Goal: Information Seeking & Learning: Learn about a topic

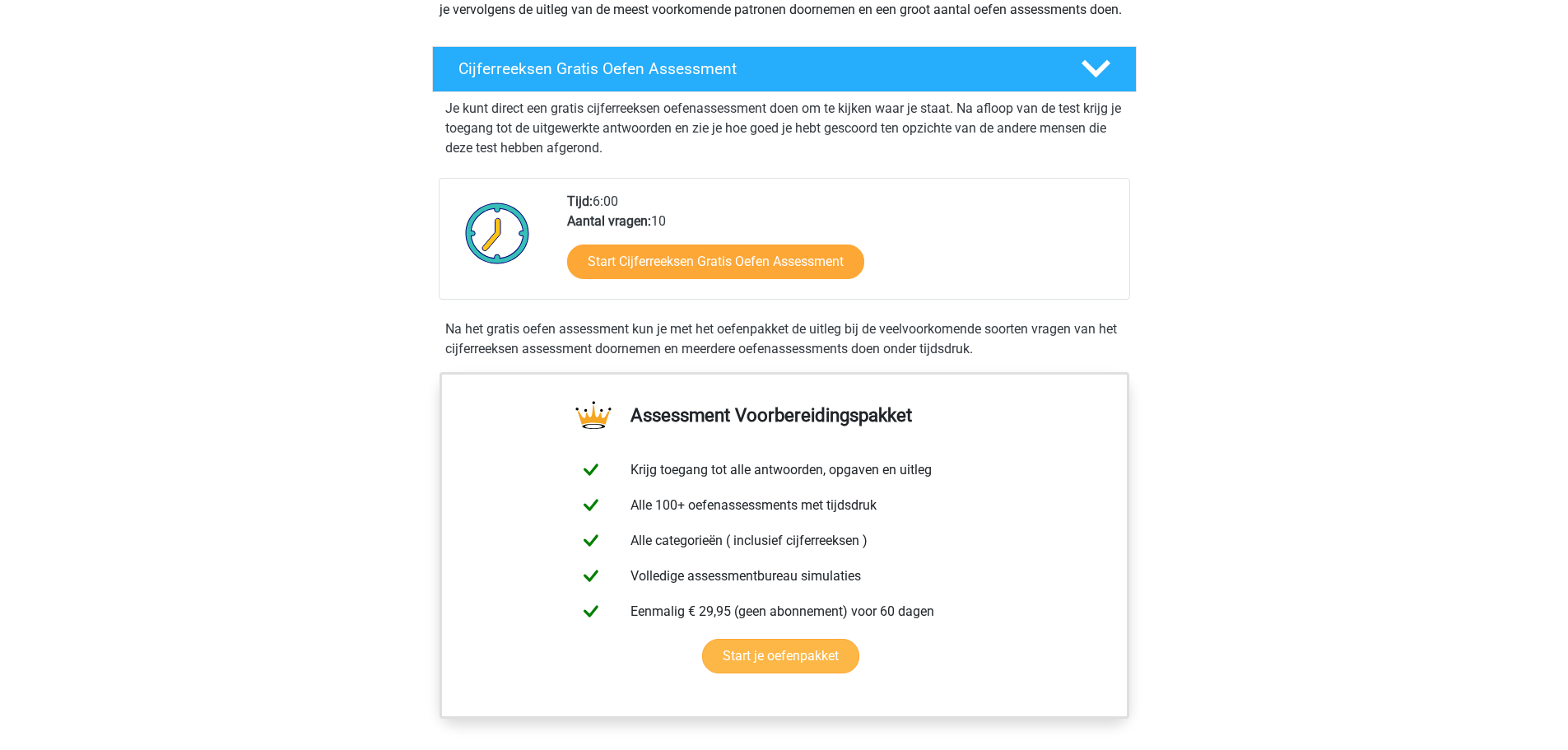
scroll to position [247, 0]
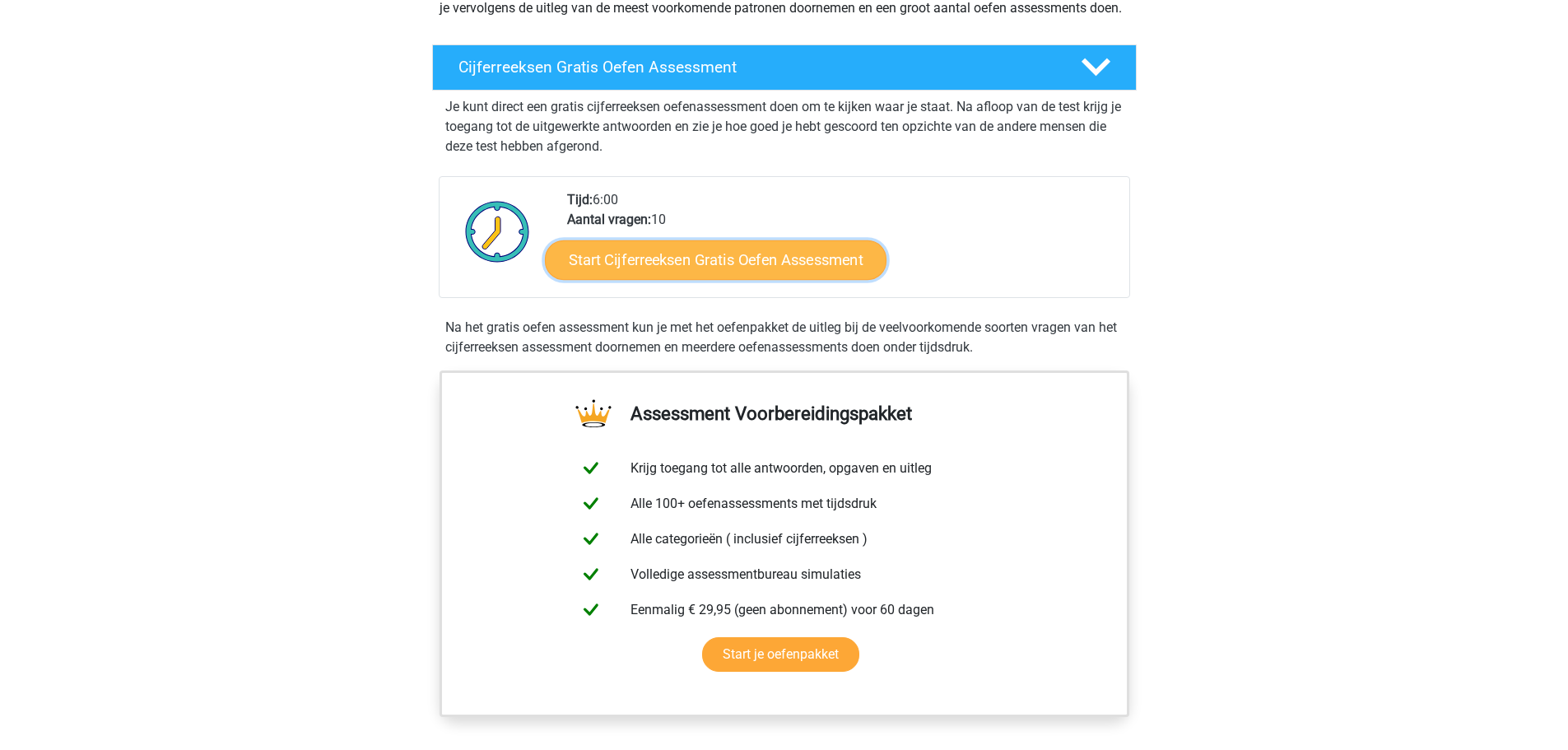
click at [689, 279] on link "Start Cijferreeksen Gratis Oefen Assessment" at bounding box center [715, 259] width 342 height 40
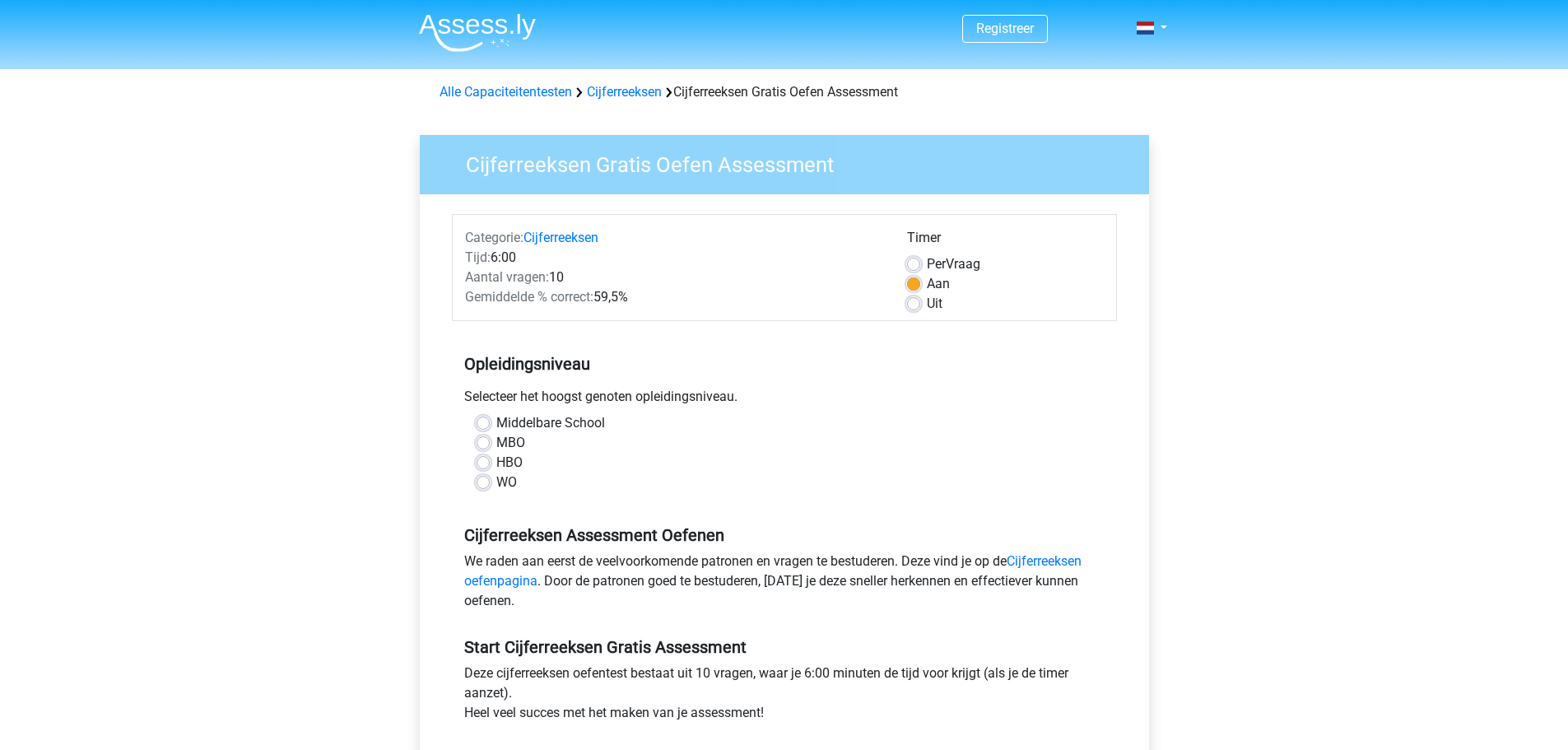
click at [496, 464] on label "HBO" at bounding box center [509, 463] width 26 height 19
click at [479, 464] on input "HBO" at bounding box center [483, 461] width 13 height 17
radio input "true"
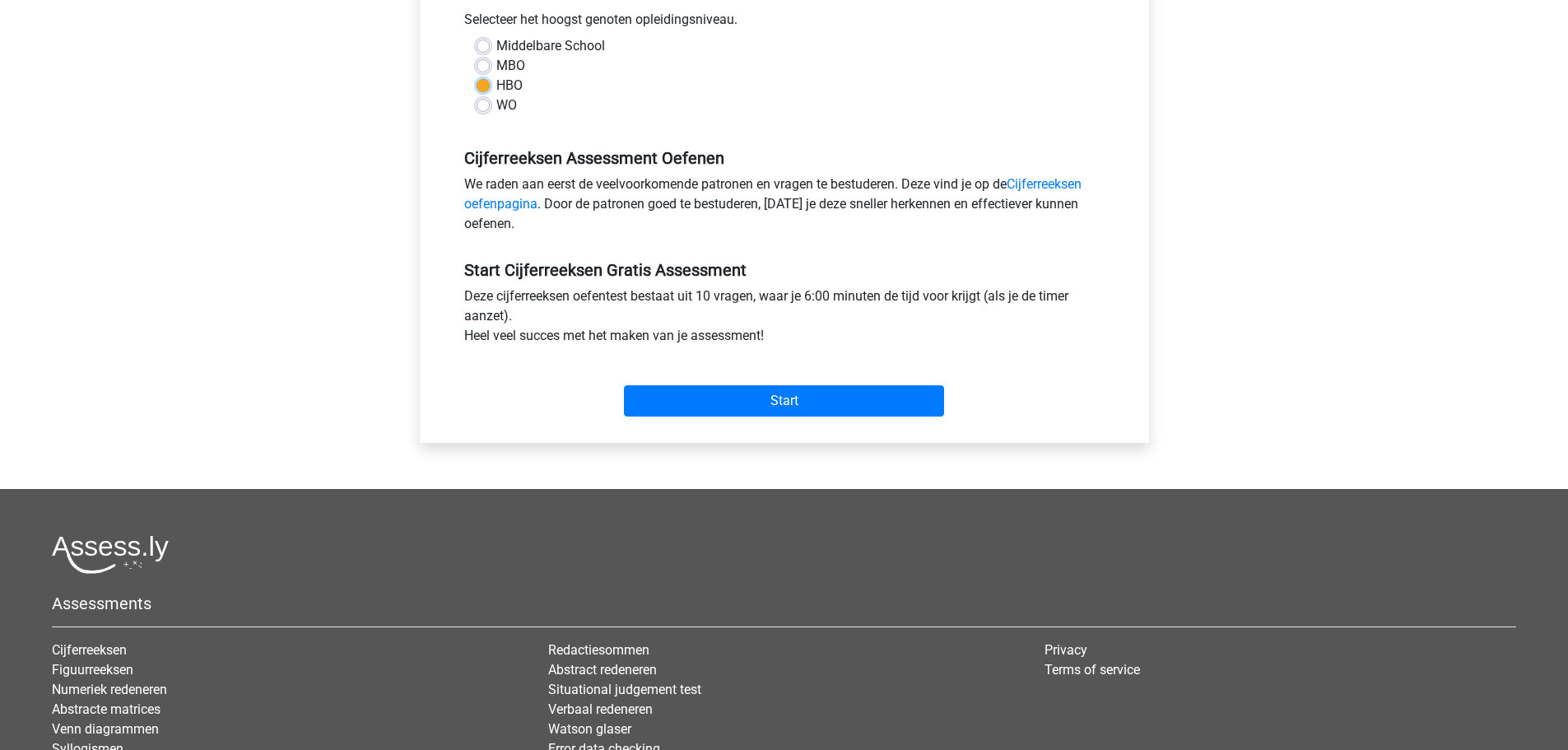
scroll to position [330, 0]
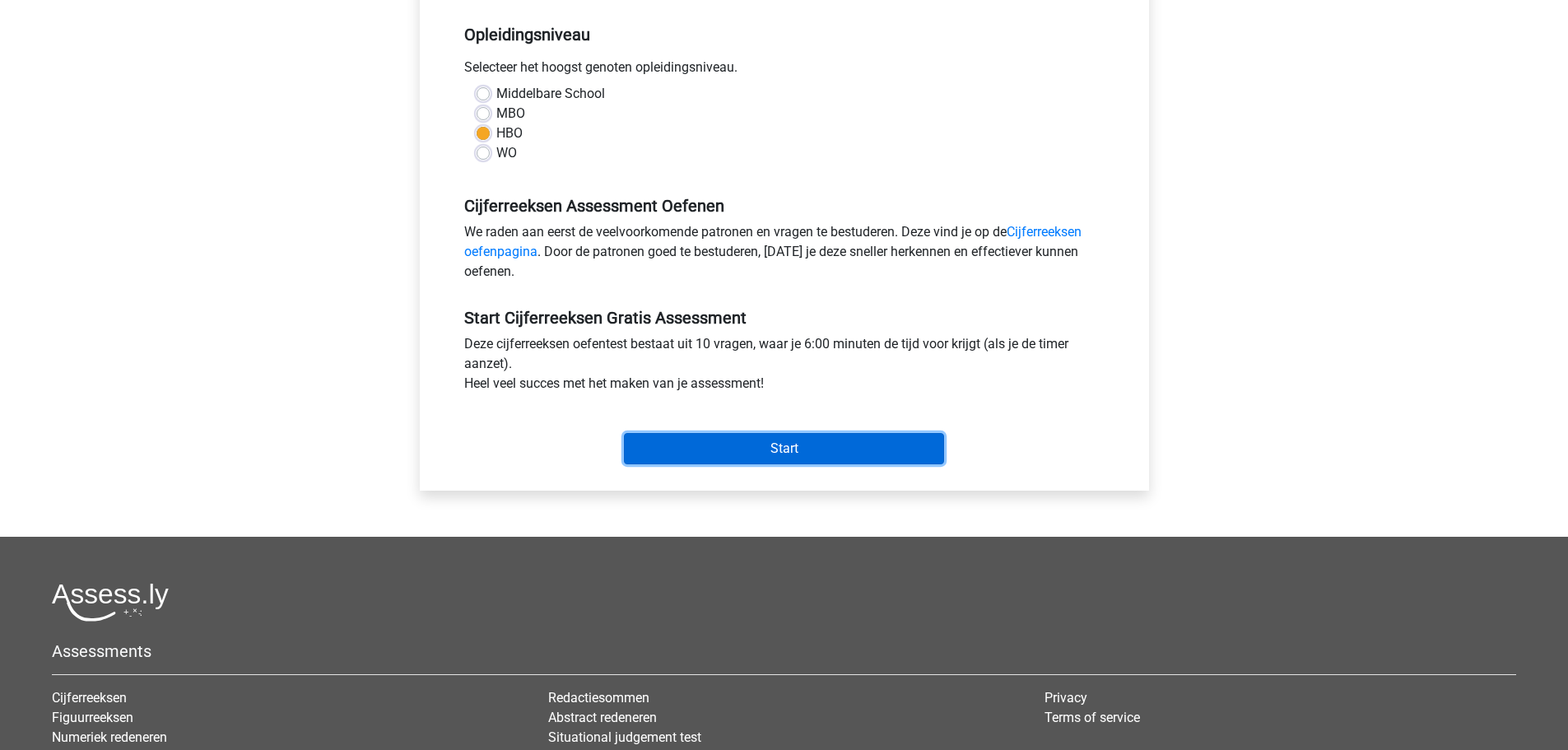
click at [655, 439] on input "Start" at bounding box center [784, 448] width 320 height 31
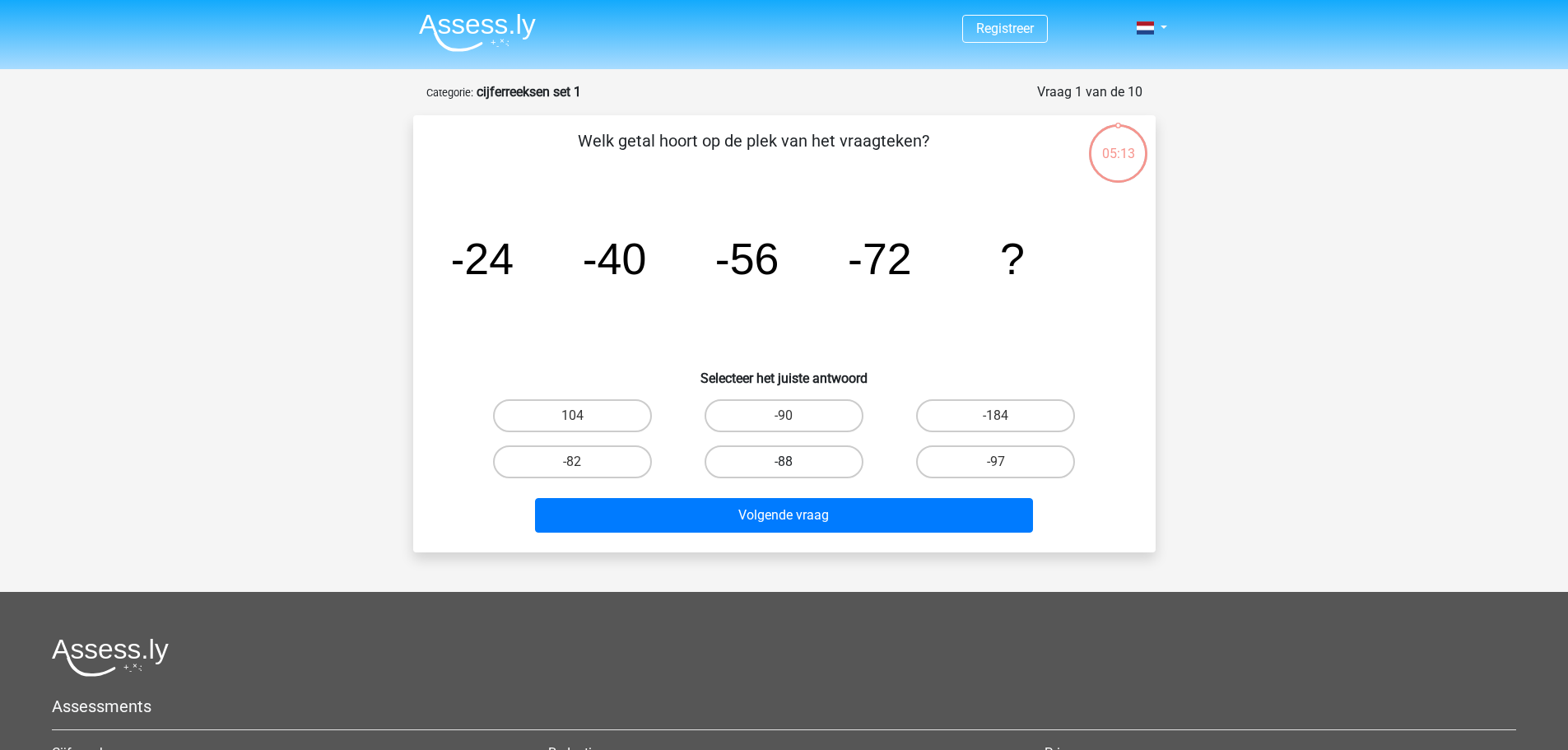
click at [826, 460] on label "-88" at bounding box center [784, 461] width 159 height 33
click at [795, 462] on input "-88" at bounding box center [788, 467] width 11 height 11
radio input "true"
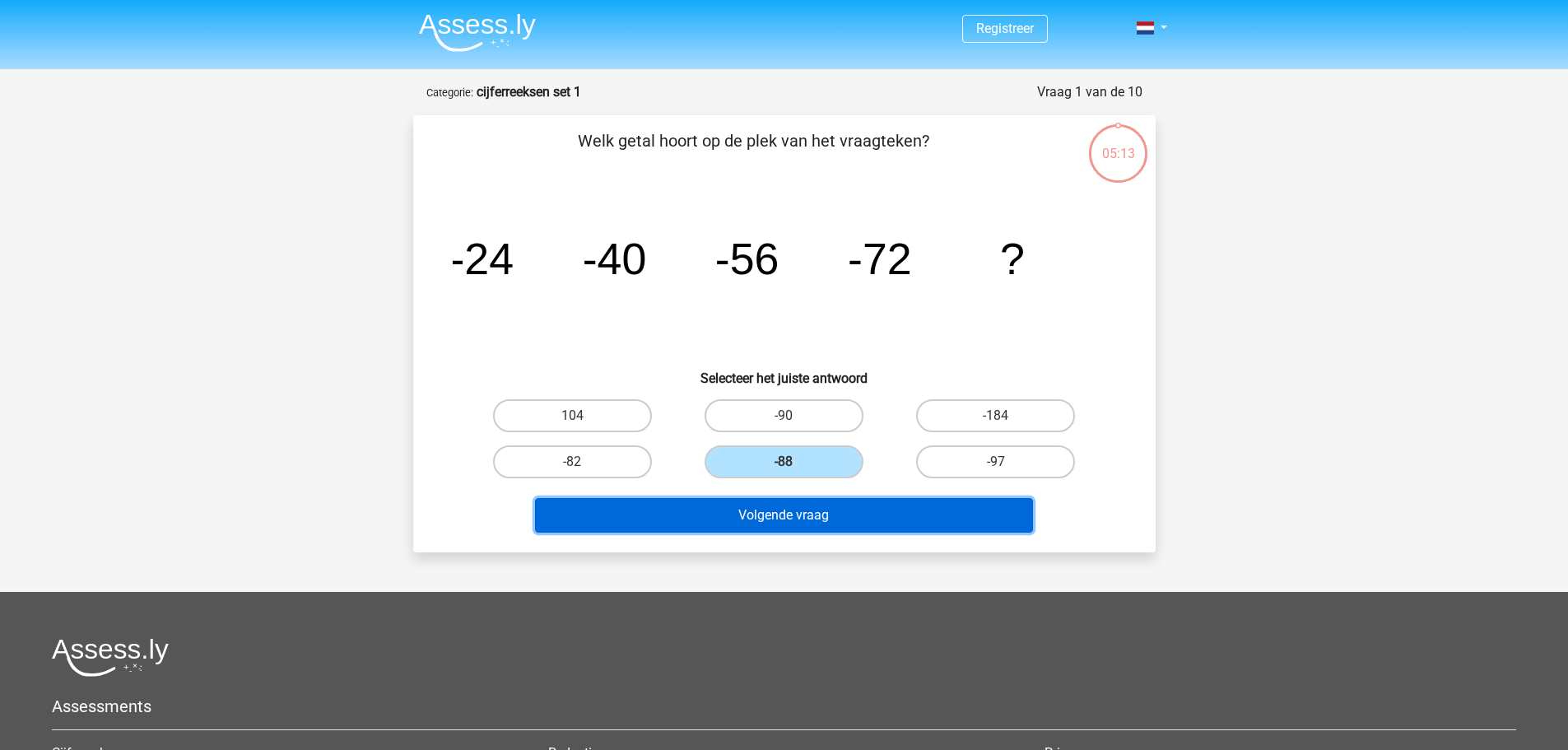
click at [829, 526] on button "Volgende vraag" at bounding box center [784, 515] width 498 height 34
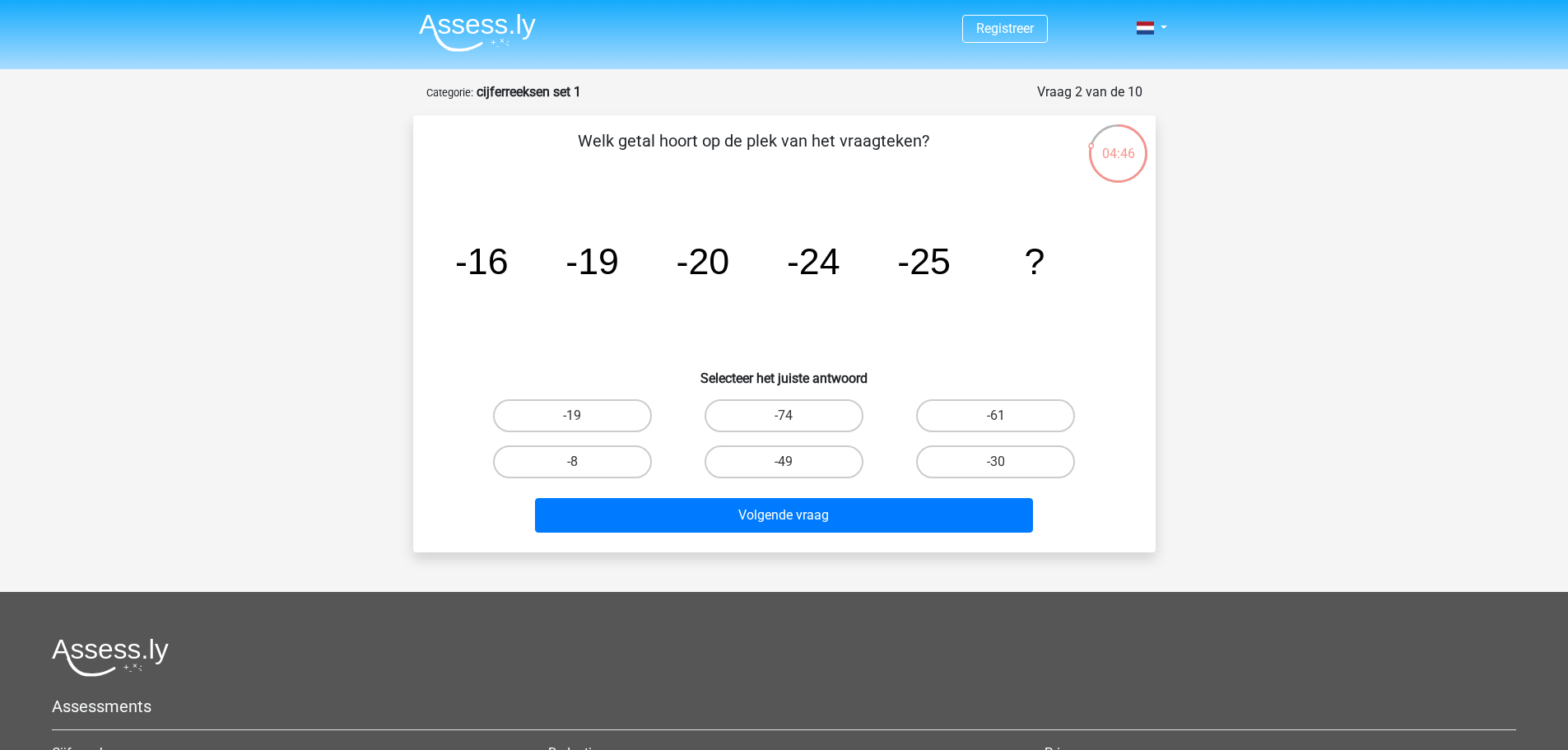
click at [601, 283] on icon "image/svg+xml -16 -19 -20 -24 -25 ?" at bounding box center [784, 274] width 663 height 166
click at [991, 467] on label "-30" at bounding box center [996, 461] width 159 height 33
click at [996, 467] on input "-30" at bounding box center [1001, 467] width 11 height 11
radio input "true"
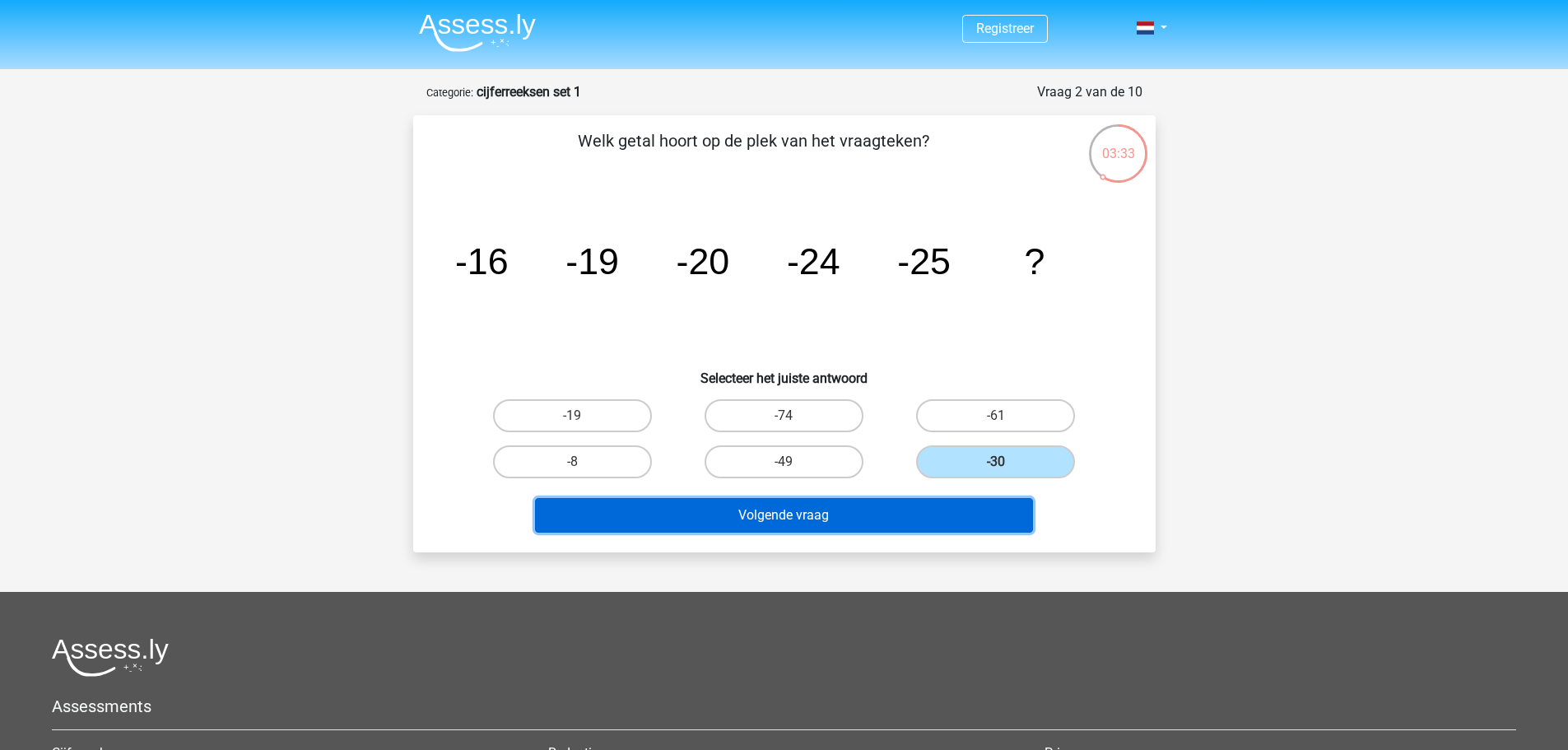
click at [943, 517] on button "Volgende vraag" at bounding box center [784, 515] width 498 height 34
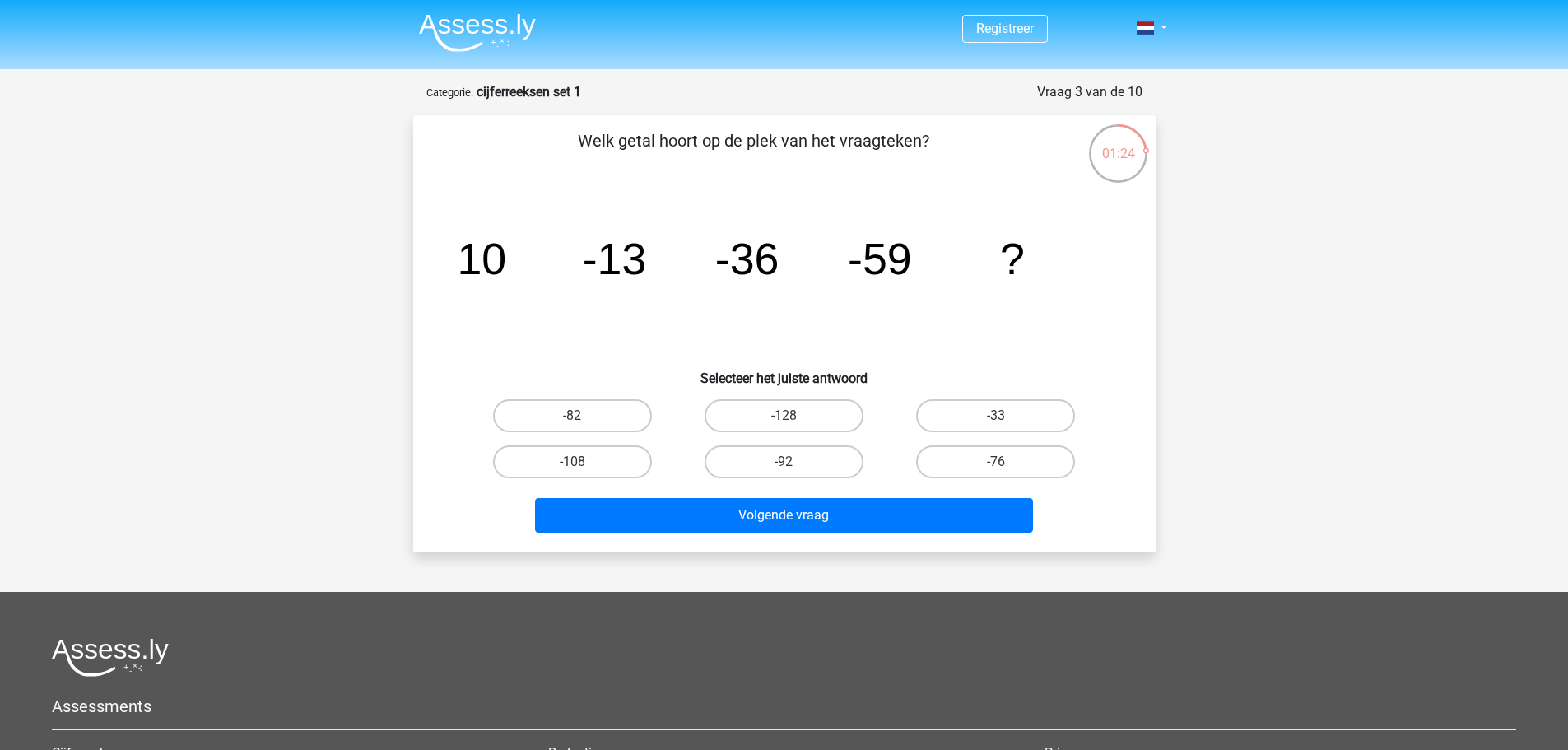
click at [1128, 151] on div "01:24" at bounding box center [1118, 143] width 62 height 42
drag, startPoint x: 1144, startPoint y: 155, endPoint x: 1136, endPoint y: 177, distance: 23.4
click at [1149, 89] on div "01:24" at bounding box center [1149, 89] width 0 height 0
drag, startPoint x: 832, startPoint y: 425, endPoint x: 810, endPoint y: 493, distance: 71.5
click at [832, 425] on label "-128" at bounding box center [784, 415] width 159 height 33
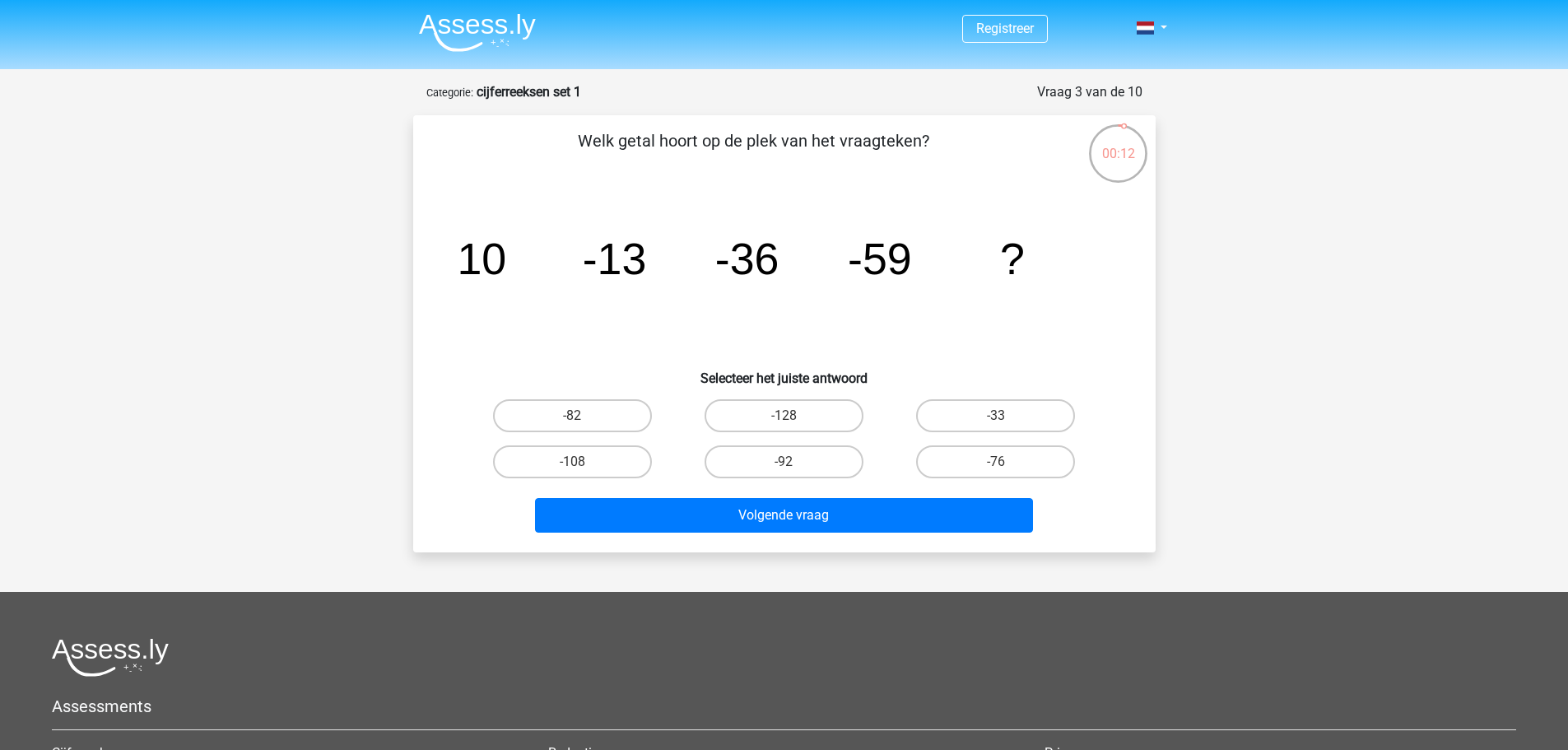
click at [795, 425] on input "-128" at bounding box center [788, 421] width 11 height 11
radio input "true"
click at [815, 491] on div "Volgende vraag" at bounding box center [784, 512] width 690 height 55
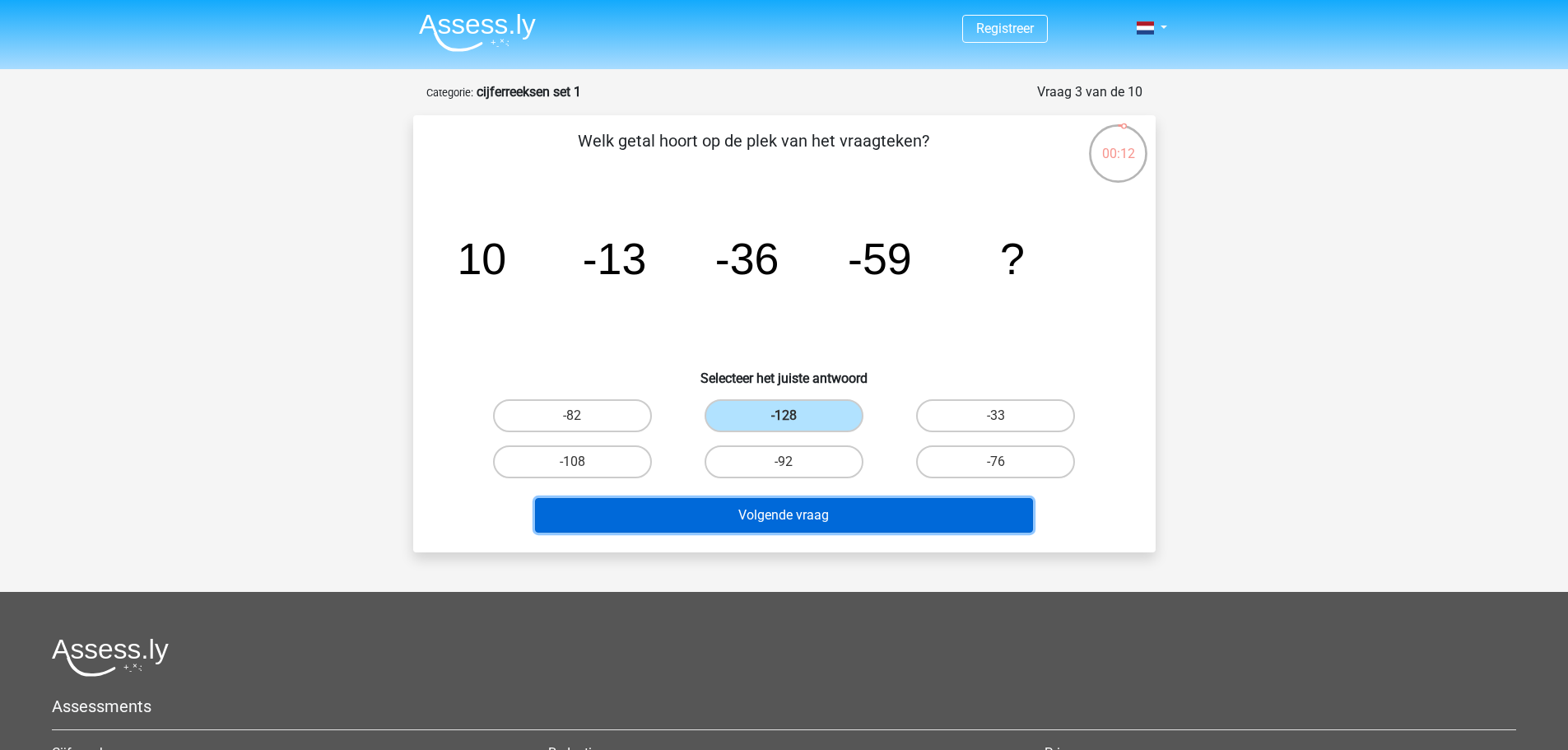
click at [817, 501] on button "Volgende vraag" at bounding box center [784, 515] width 498 height 34
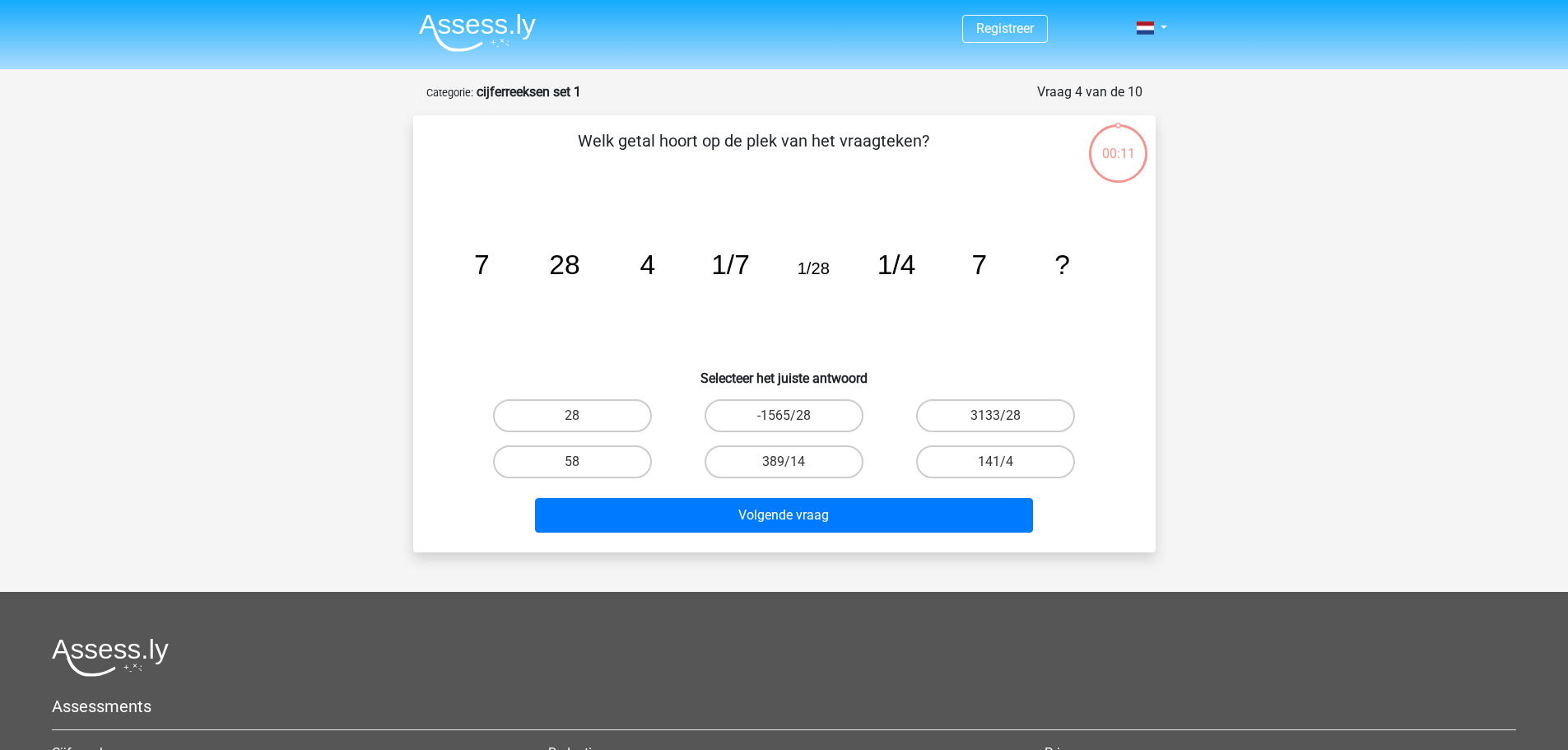
scroll to position [82, 0]
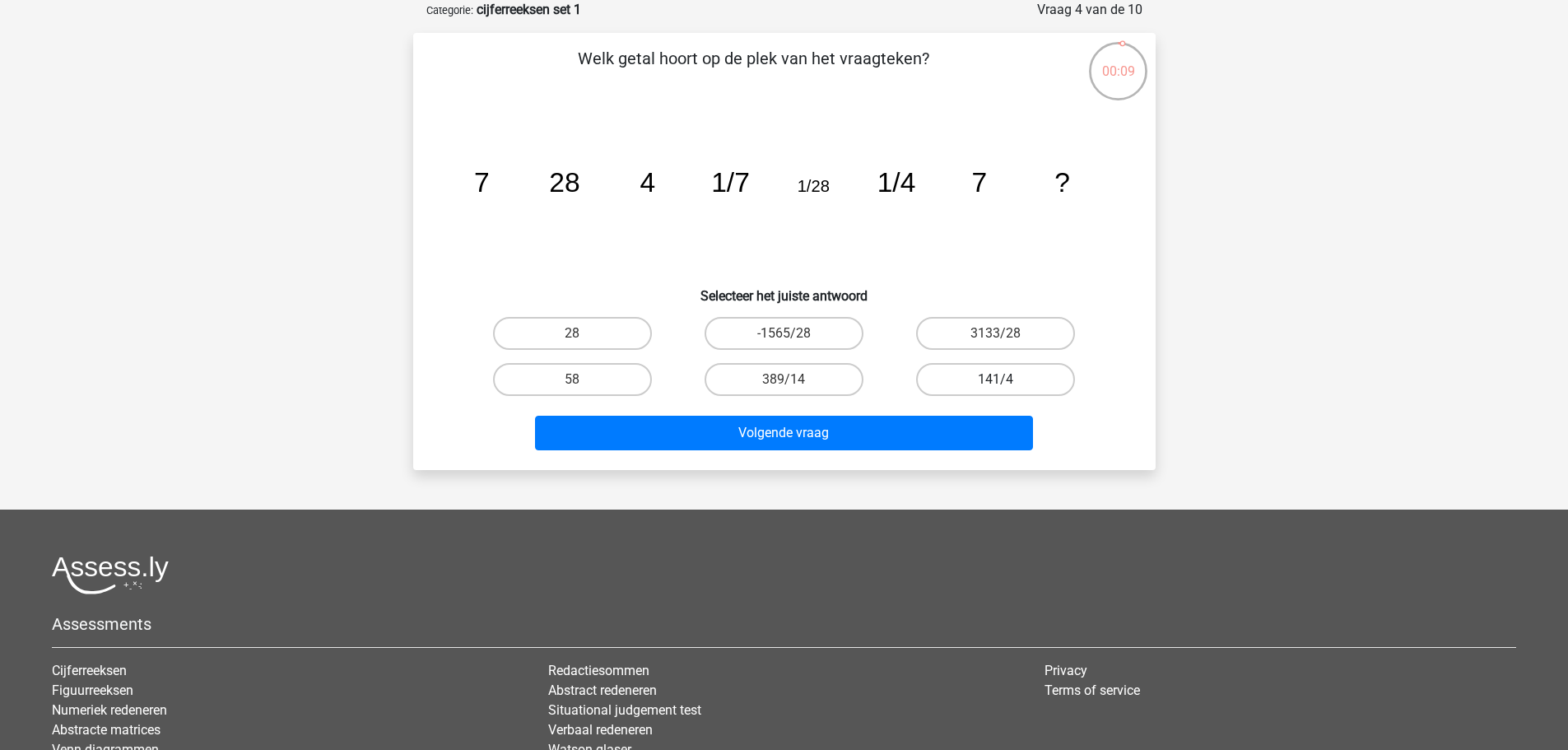
drag, startPoint x: 977, startPoint y: 375, endPoint x: 965, endPoint y: 387, distance: 17.0
click at [976, 375] on label "141/4" at bounding box center [996, 379] width 159 height 33
click at [996, 380] on input "141/4" at bounding box center [1001, 385] width 11 height 11
radio input "true"
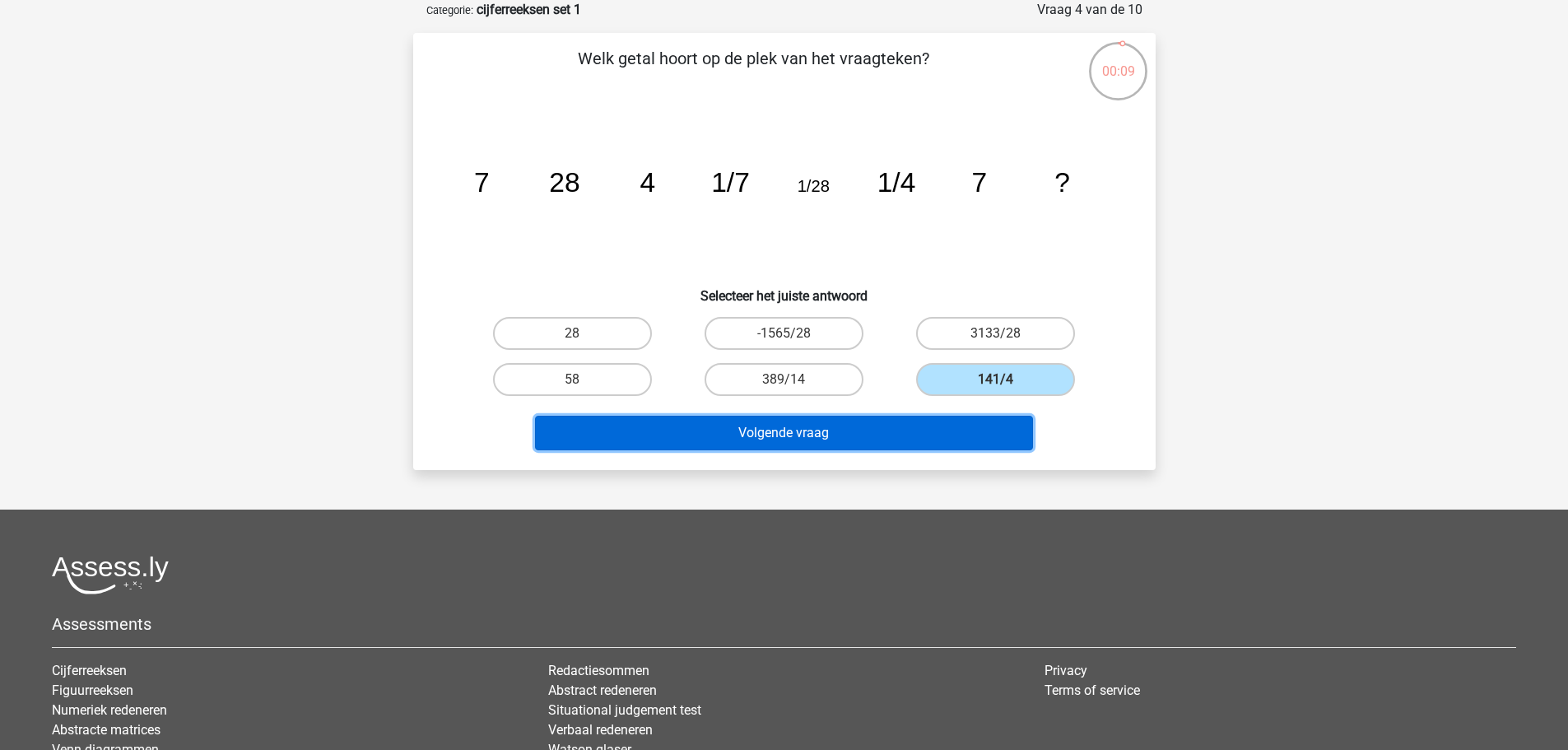
click at [956, 444] on button "Volgende vraag" at bounding box center [784, 433] width 498 height 34
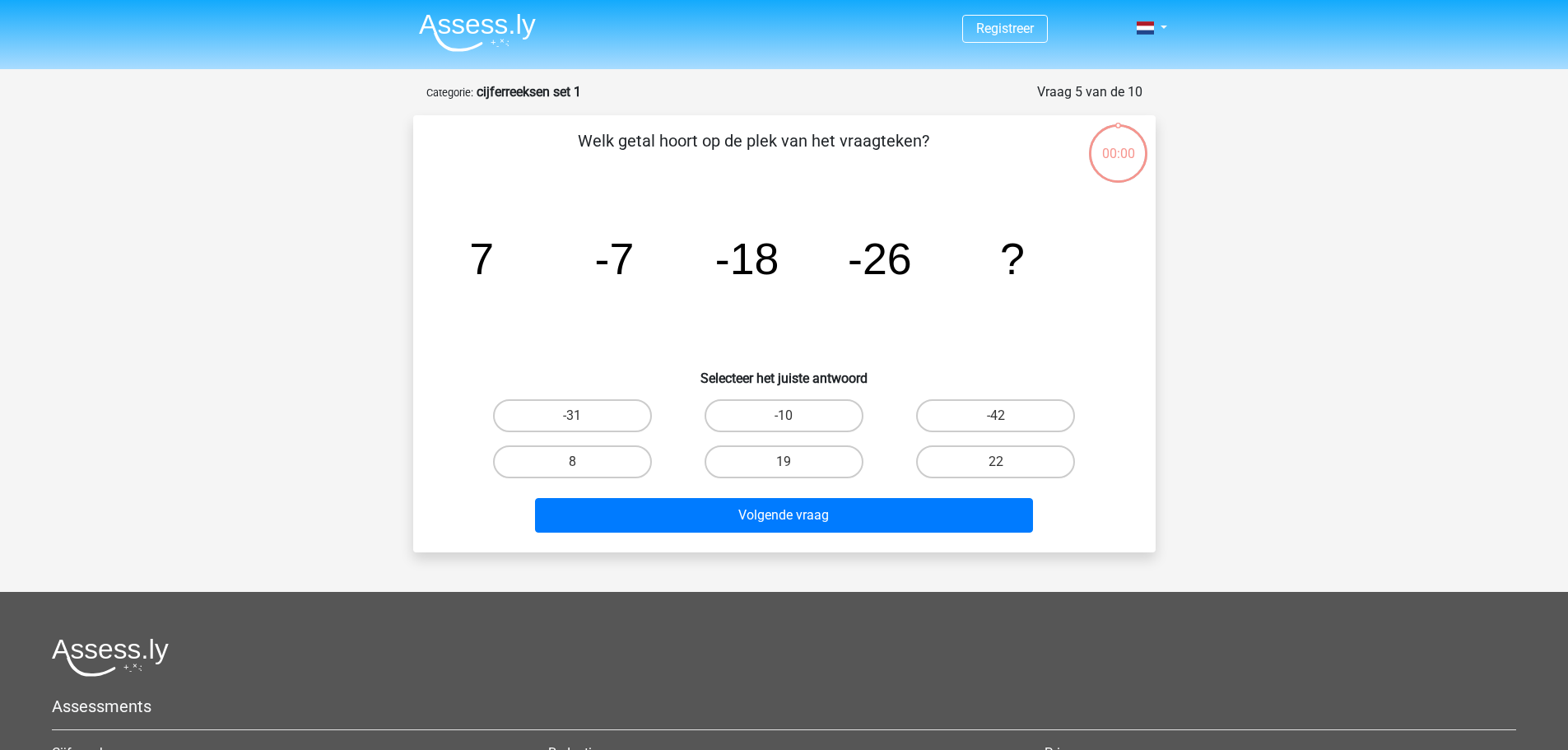
scroll to position [82, 0]
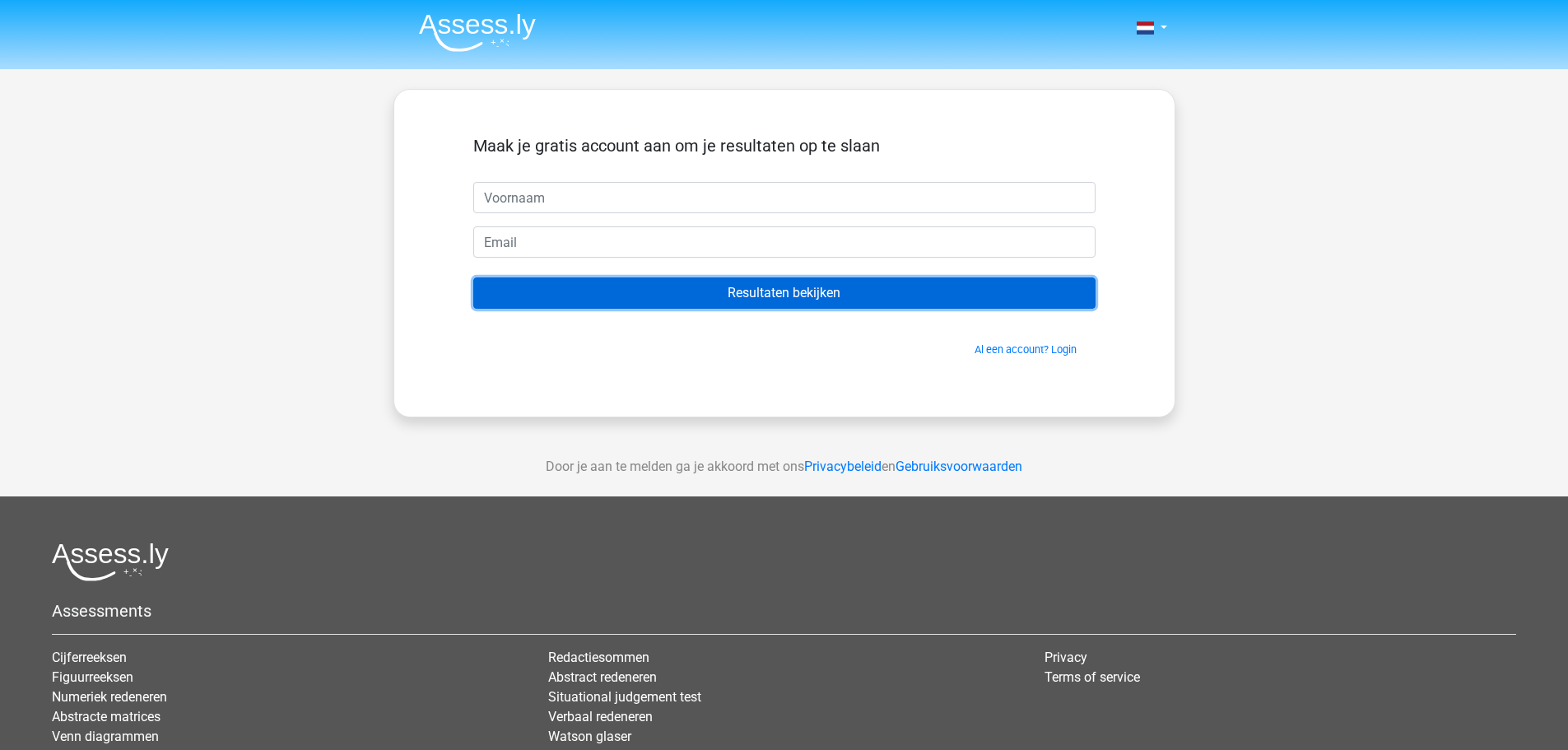
click at [795, 292] on input "Resultaten bekijken" at bounding box center [784, 292] width 622 height 31
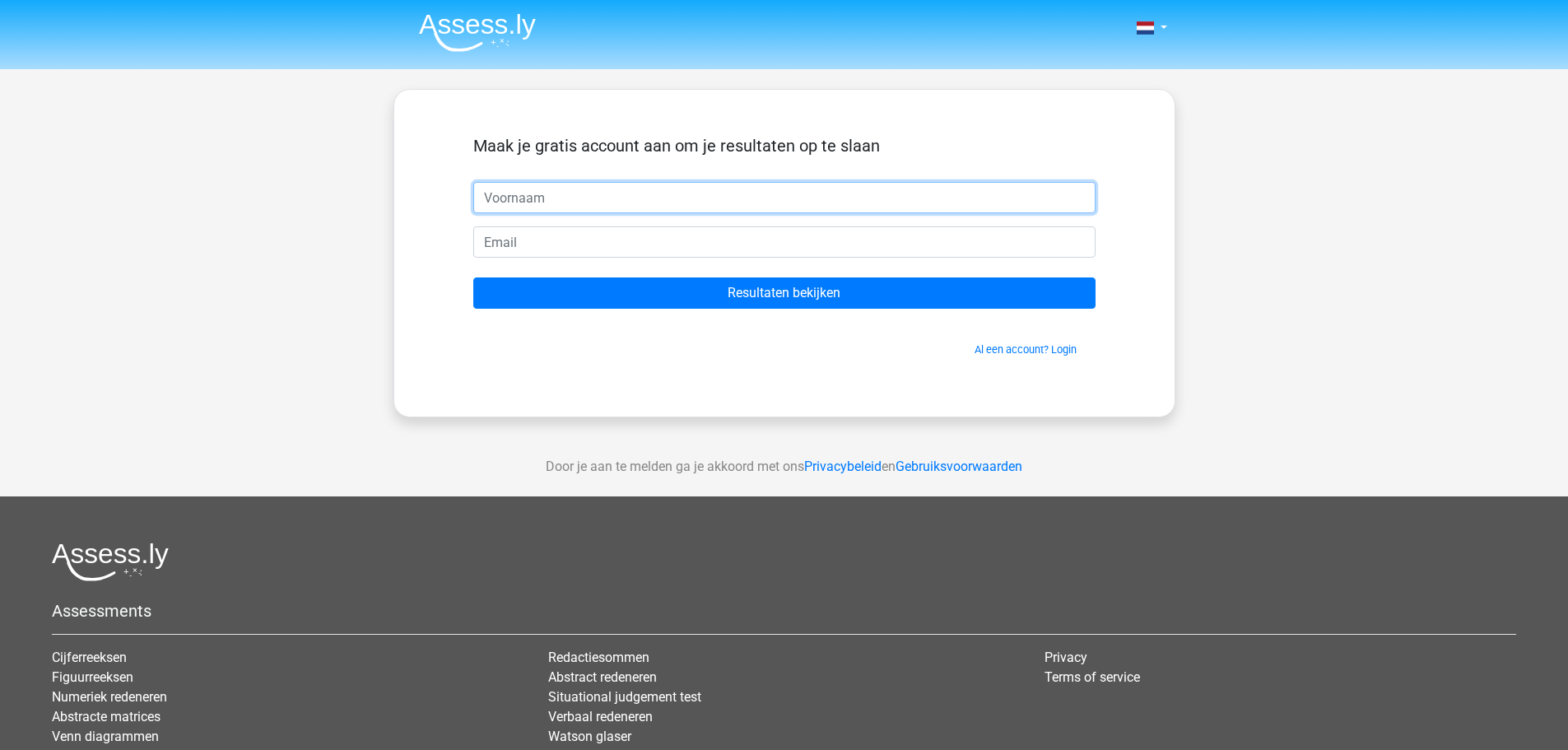
click at [668, 196] on input "text" at bounding box center [784, 197] width 622 height 31
type input "[PERSON_NAME]"
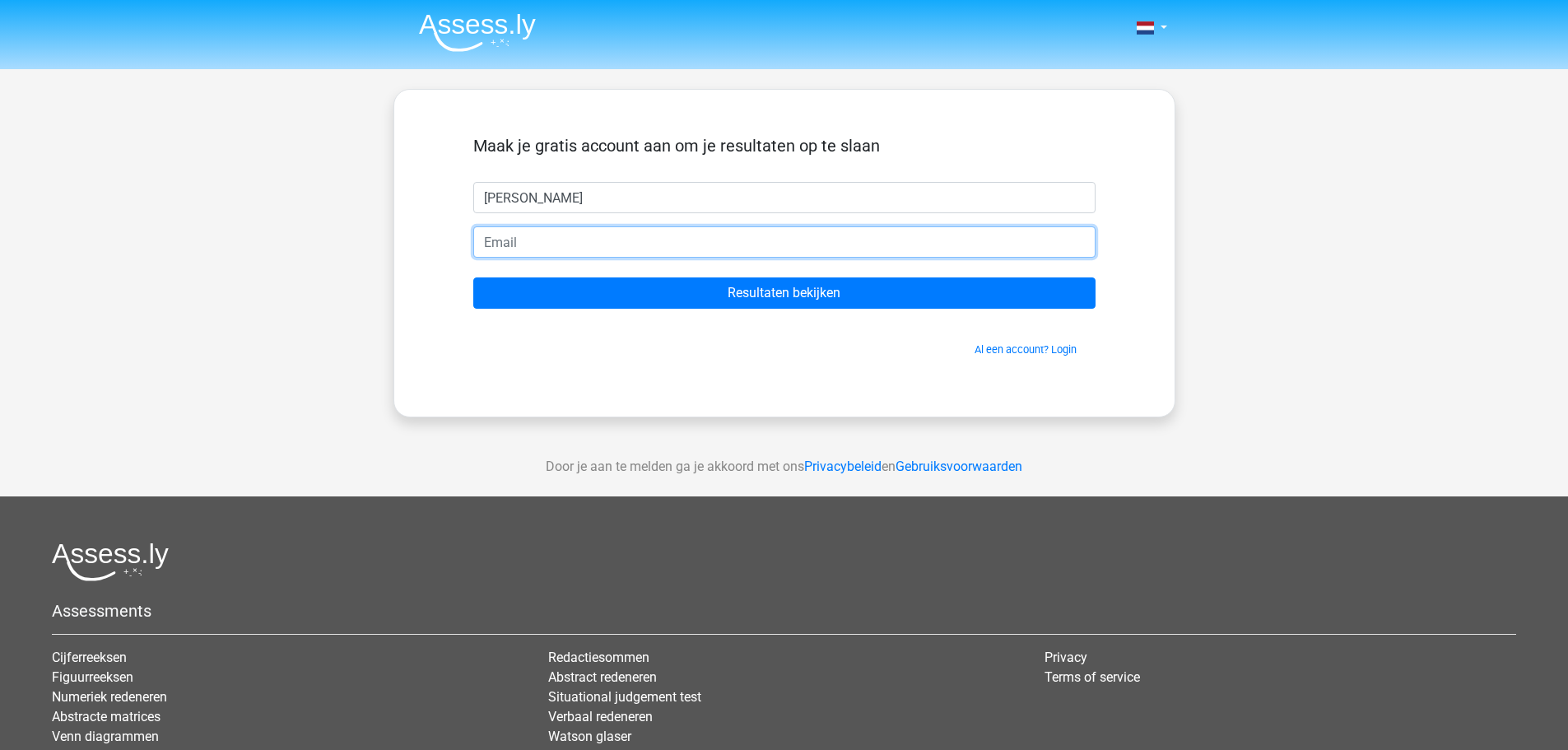
click at [590, 254] on input "email" at bounding box center [784, 241] width 622 height 31
type input "[EMAIL_ADDRESS][DOMAIN_NAME]"
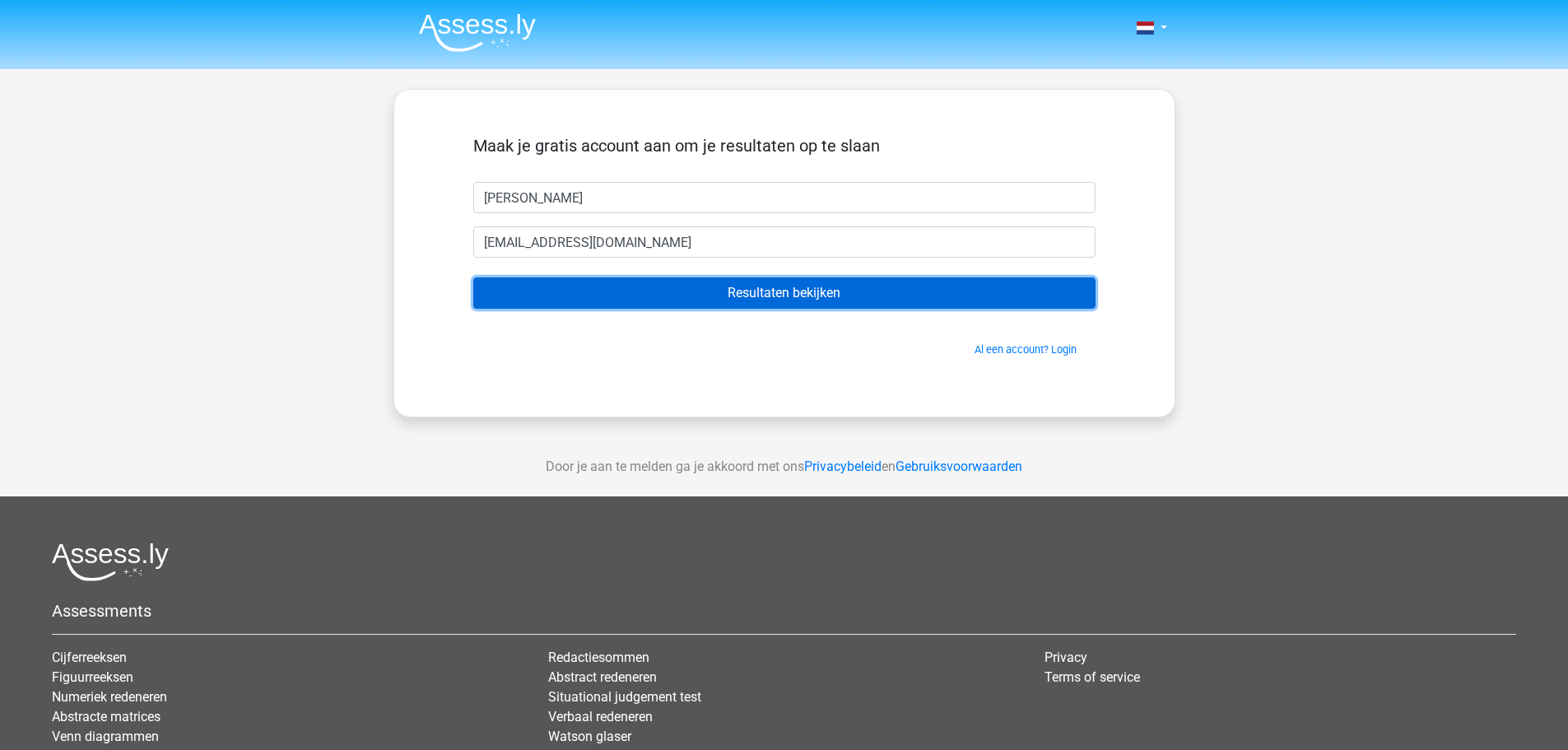
click at [827, 295] on input "Resultaten bekijken" at bounding box center [784, 292] width 622 height 31
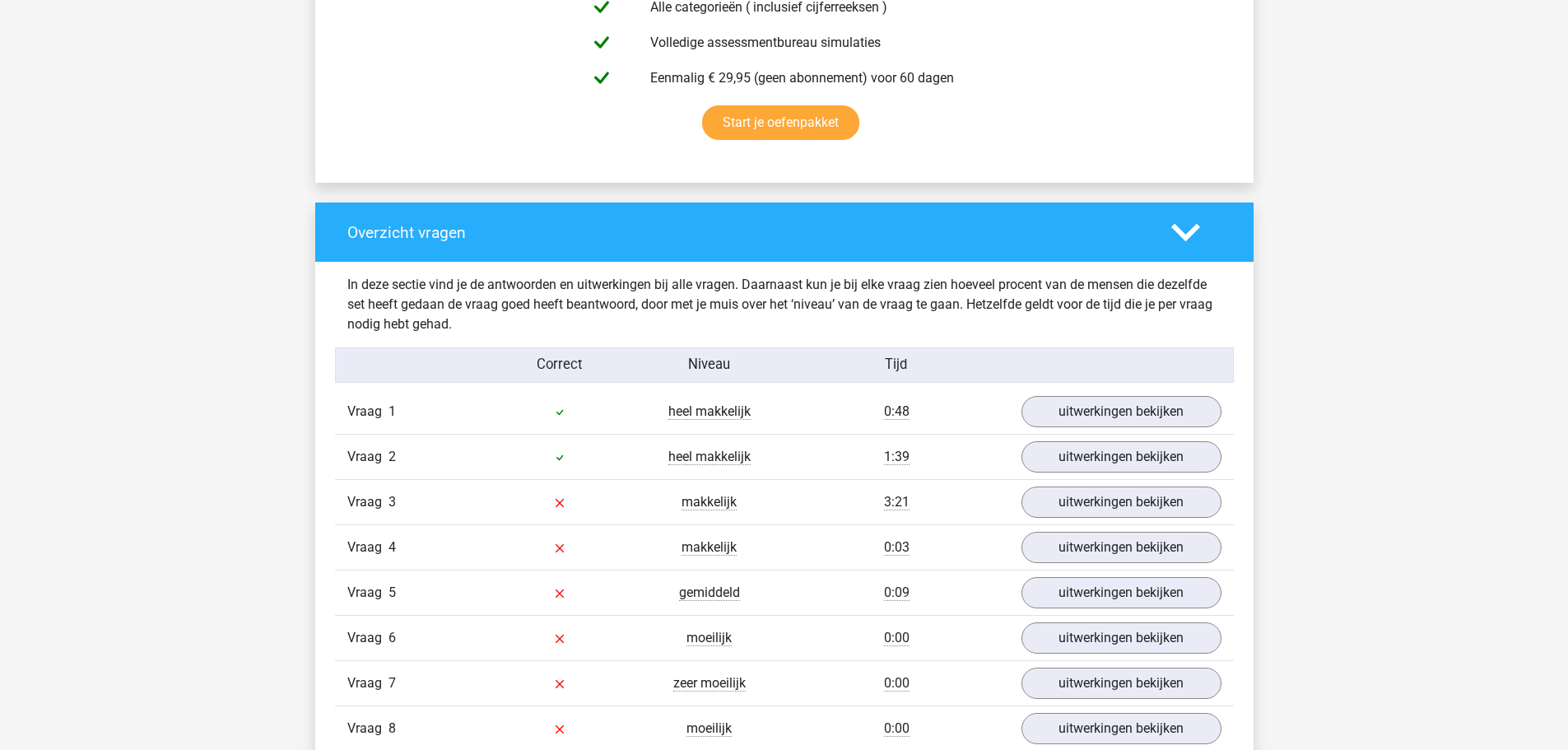
scroll to position [1235, 0]
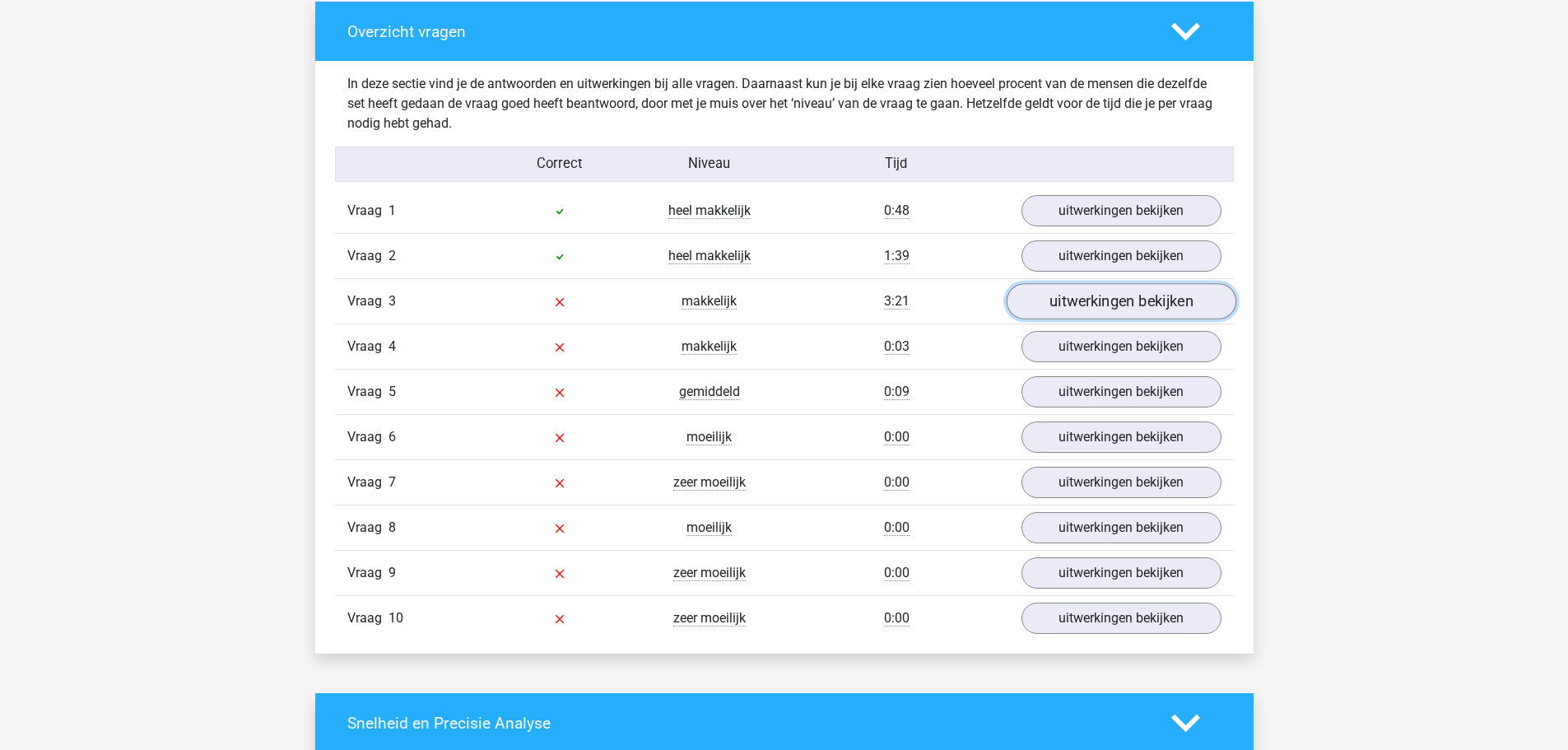
click at [1028, 303] on link "uitwerkingen bekijken" at bounding box center [1120, 302] width 230 height 36
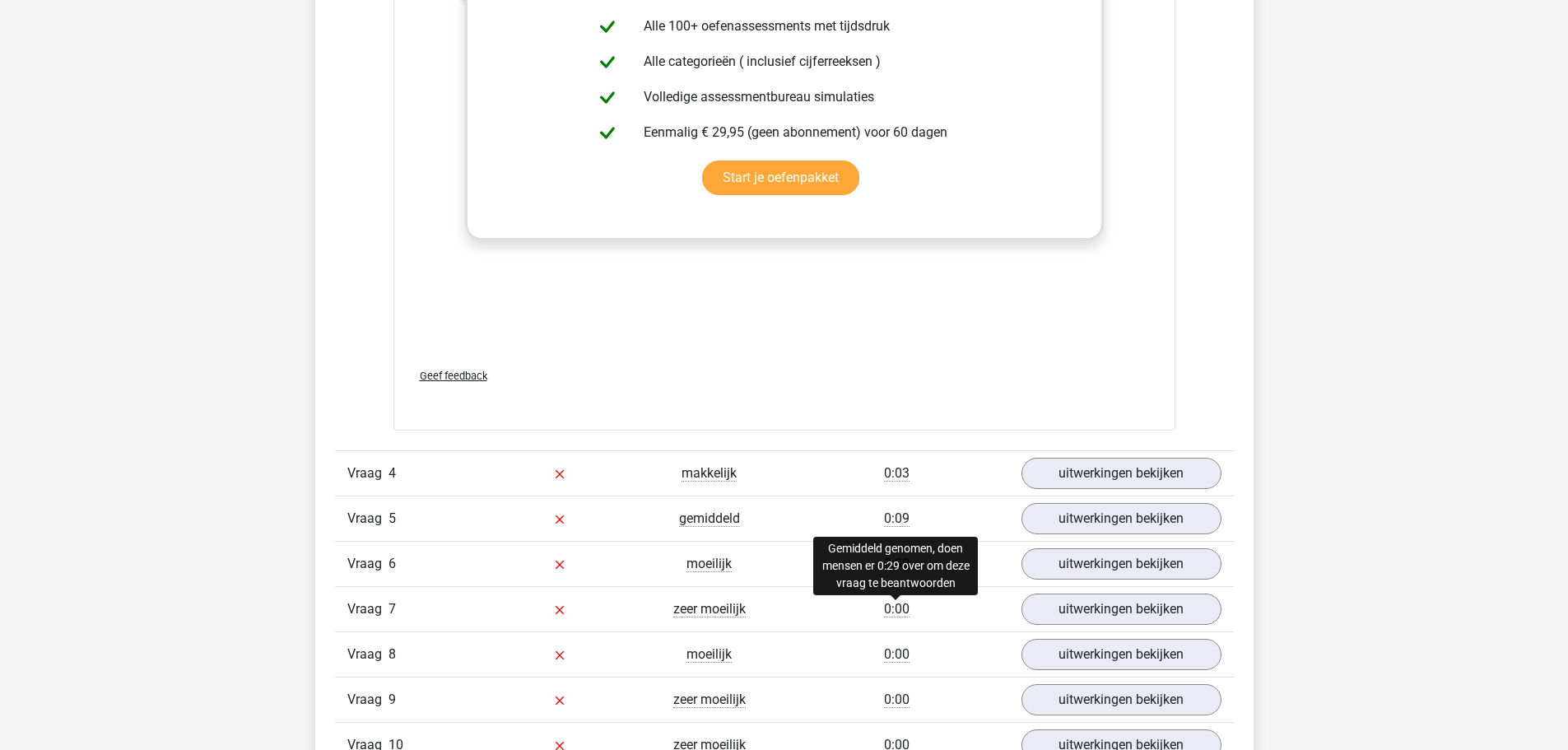
scroll to position [2223, 0]
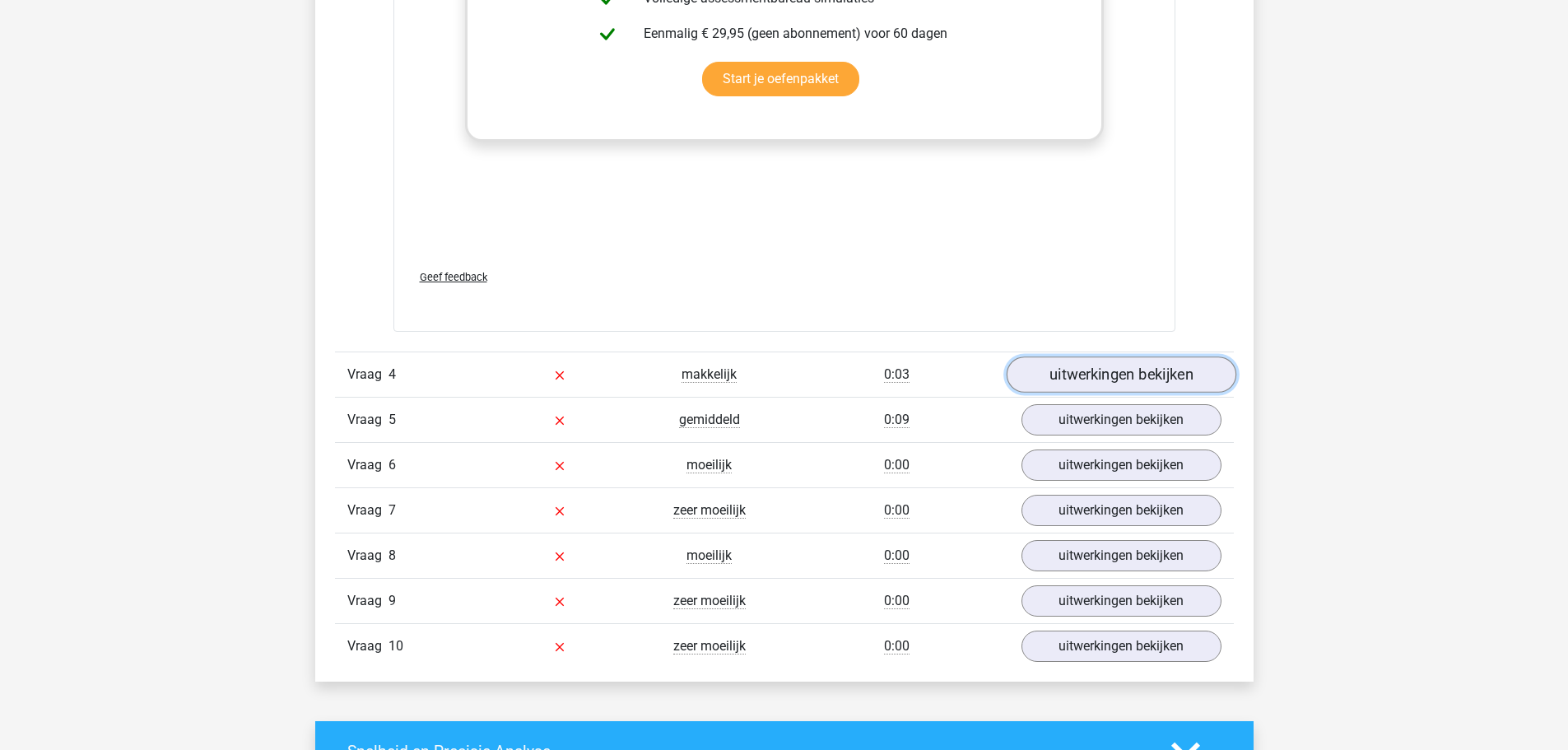
click at [1085, 382] on link "uitwerkingen bekijken" at bounding box center [1120, 375] width 230 height 36
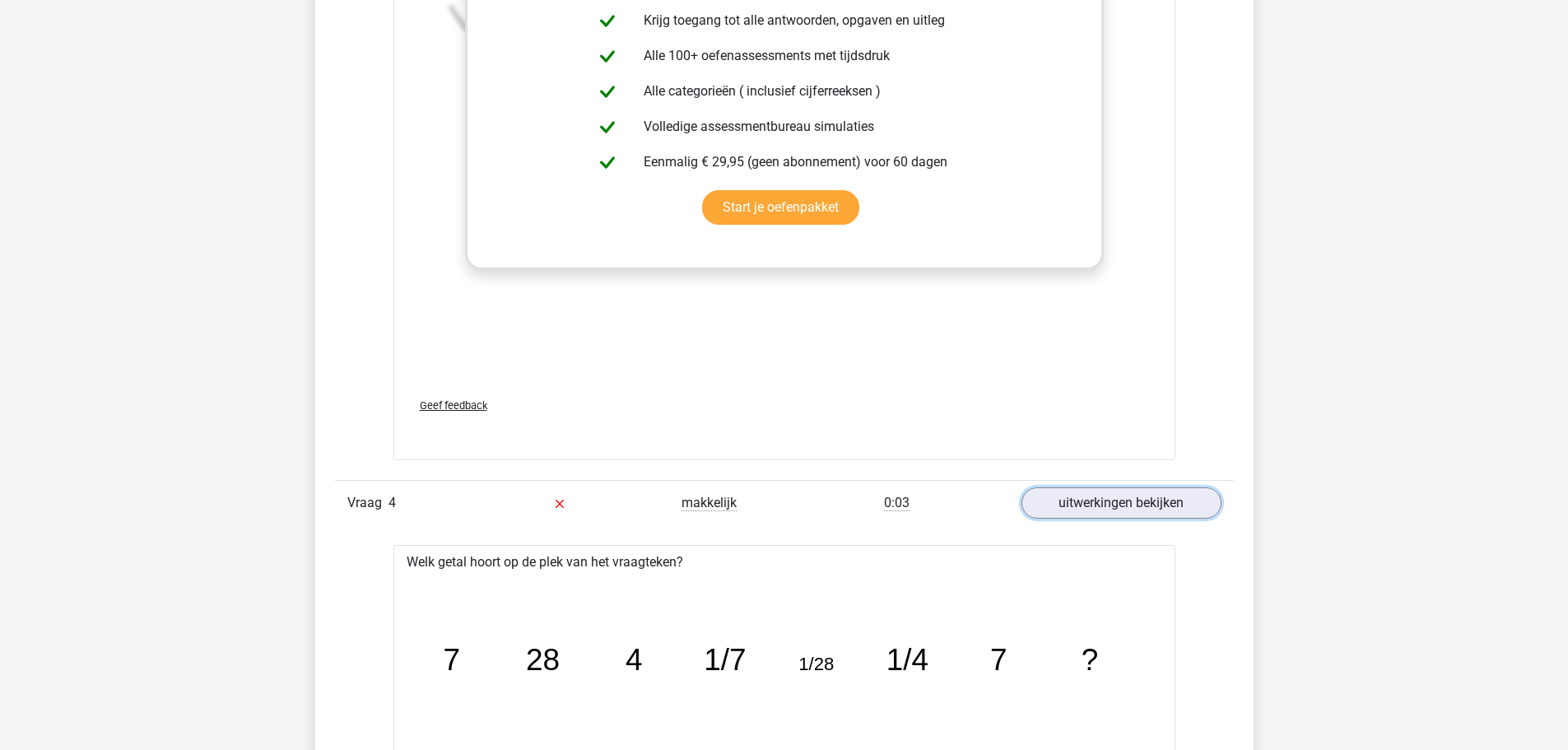
scroll to position [2058, 0]
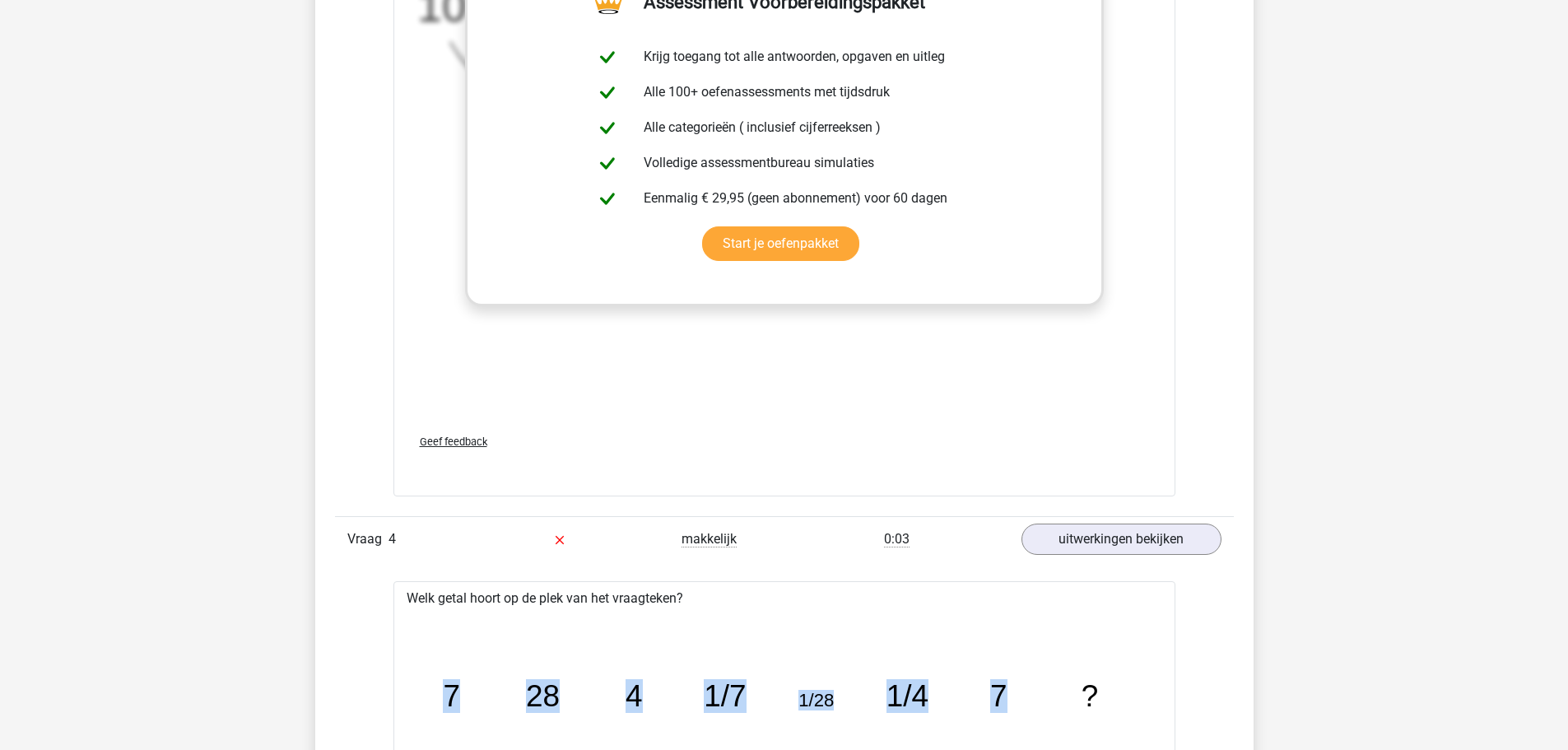
drag, startPoint x: 435, startPoint y: 691, endPoint x: 1086, endPoint y: 697, distance: 651.0
click at [1087, 697] on icon "image/svg+xml 7 28 4 1/7 1/28 1/4 7 ?" at bounding box center [784, 706] width 729 height 183
click at [1008, 670] on icon "image/svg+xml 7 28 4 1/7 1/28 1/4 7 ?" at bounding box center [784, 706] width 729 height 183
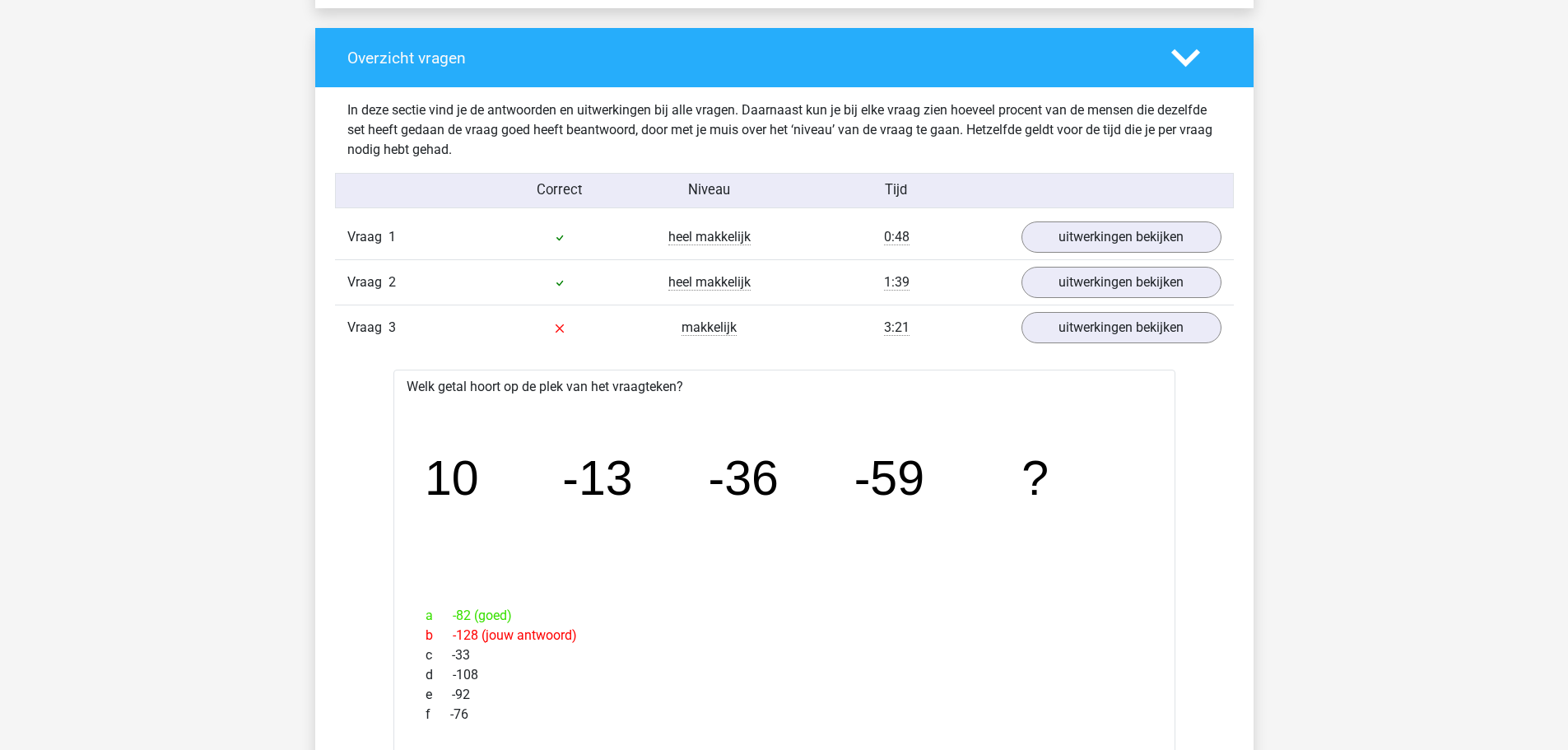
scroll to position [1132, 0]
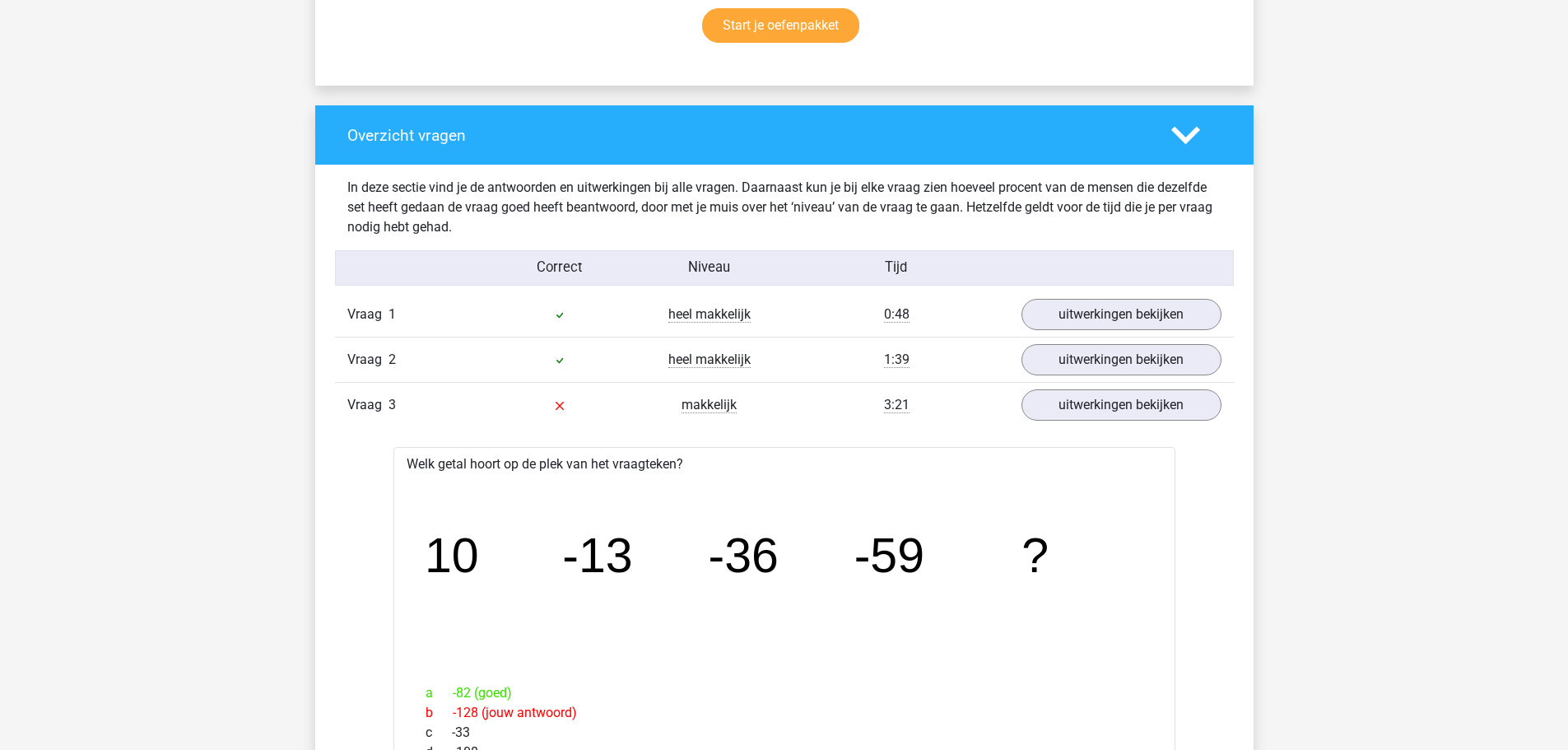
click at [1189, 138] on polygon at bounding box center [1185, 136] width 29 height 19
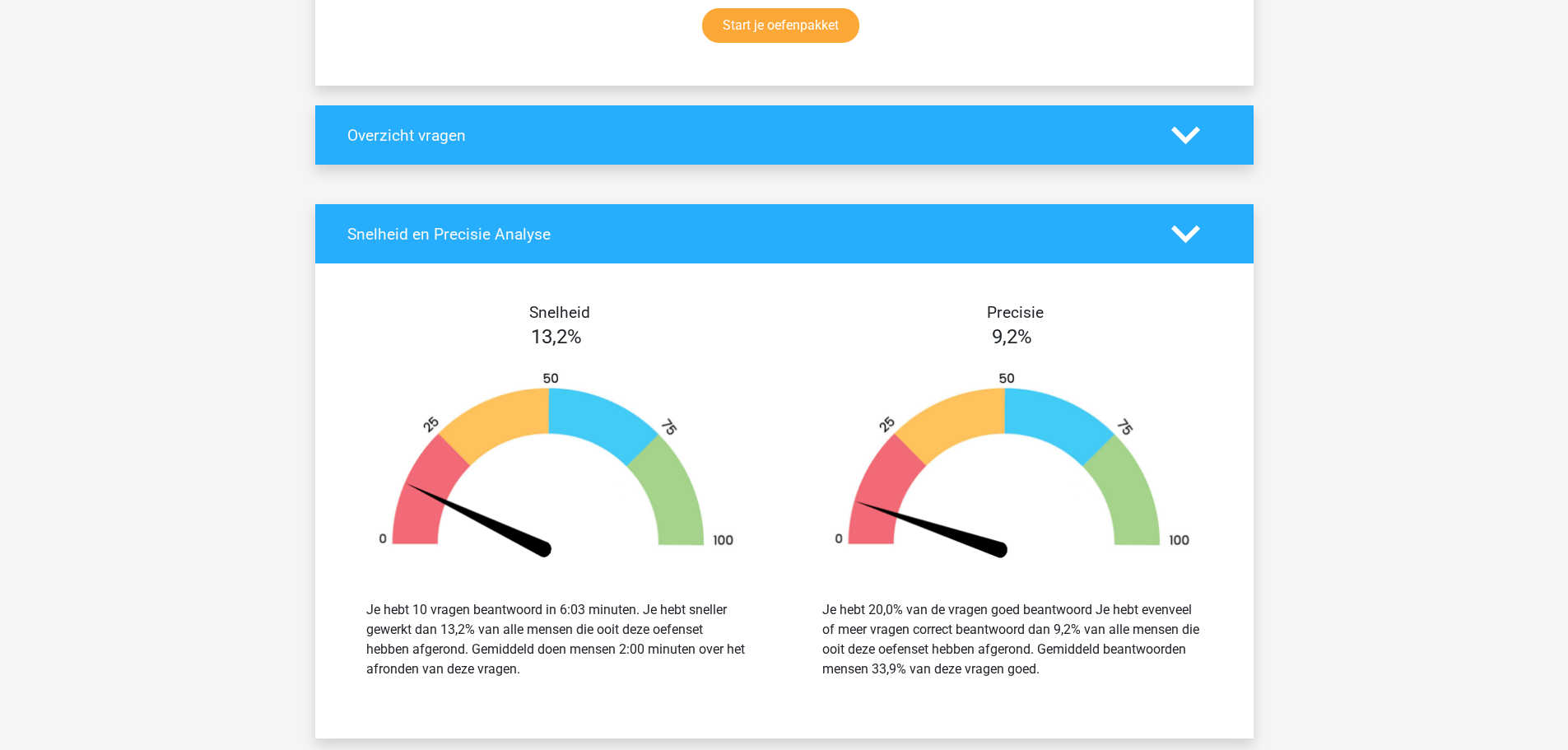
click at [1172, 140] on icon at bounding box center [1185, 135] width 29 height 29
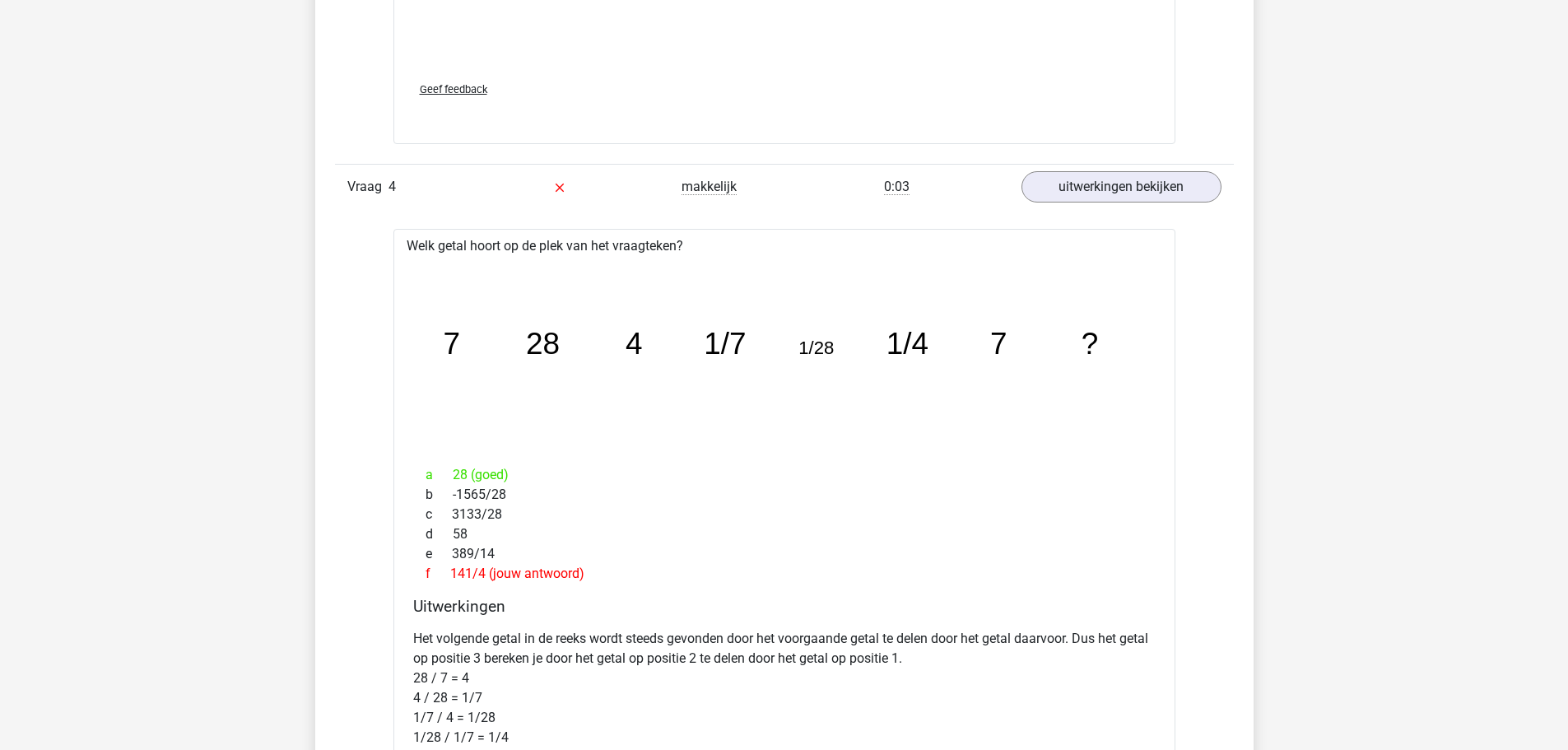
scroll to position [2367, 0]
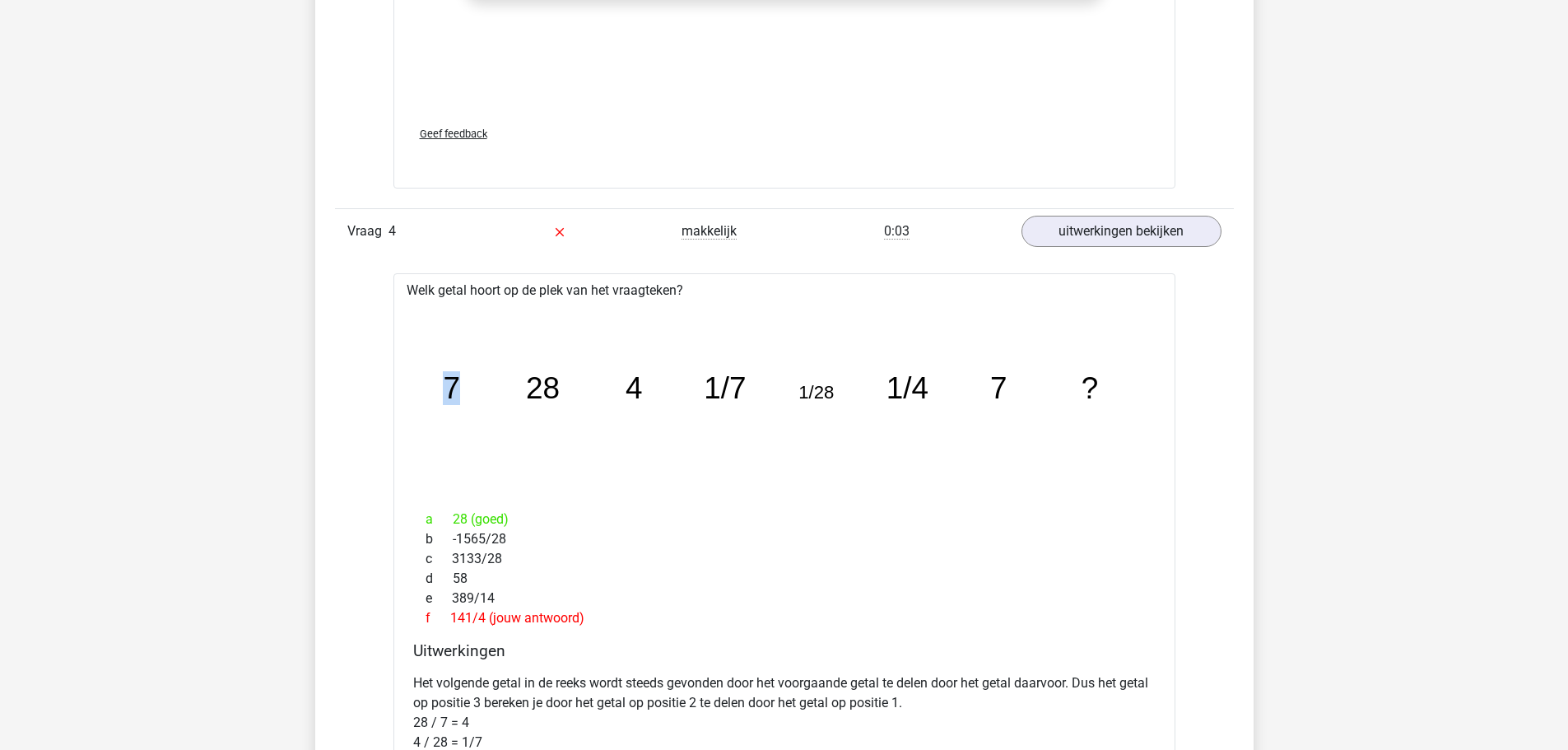
drag, startPoint x: 450, startPoint y: 389, endPoint x: 523, endPoint y: 383, distance: 73.2
click at [523, 383] on icon "image/svg+xml 7 28 4 1/7 1/28 1/4 7 ?" at bounding box center [784, 398] width 729 height 183
click at [441, 263] on div "Vraag 1 heel makkelijk 0:48 uitwerkingen bekijken Welk getal hoort op de plek v…" at bounding box center [784, 220] width 874 height 2325
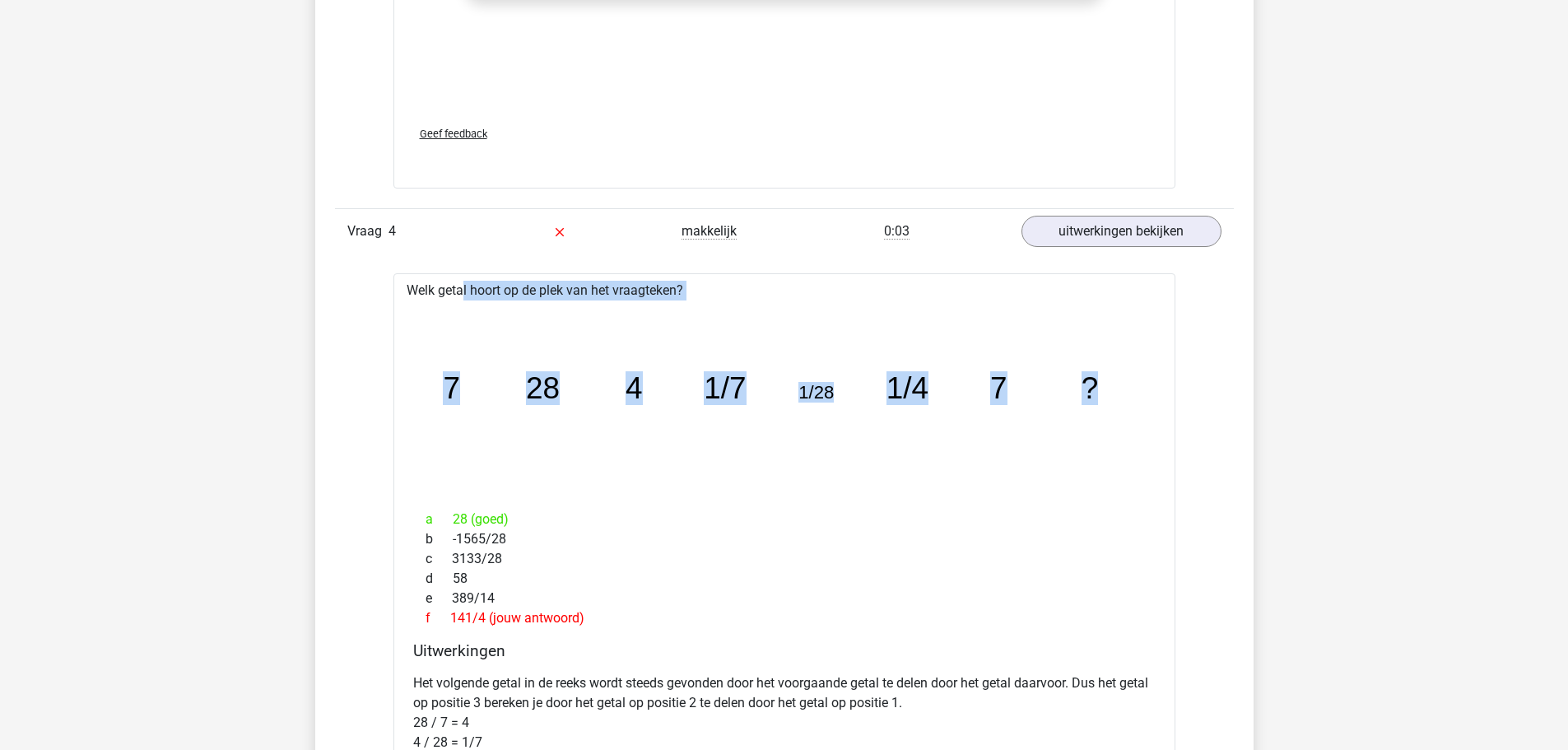
drag, startPoint x: 405, startPoint y: 287, endPoint x: 1132, endPoint y: 451, distance: 745.3
click at [1132, 451] on div "Welk getal hoort op de plek van het vraagteken? image/svg+xml 7 28 4 1/7 1/28 1…" at bounding box center [785, 682] width 782 height 819
click at [803, 444] on icon "image/svg+xml 7 28 4 1/7 1/28 1/4 7 ?" at bounding box center [784, 398] width 729 height 183
drag, startPoint x: 418, startPoint y: 358, endPoint x: 1109, endPoint y: 395, distance: 692.0
click at [1109, 395] on icon "image/svg+xml 7 28 4 1/7 1/28 1/4 7 ?" at bounding box center [784, 398] width 729 height 183
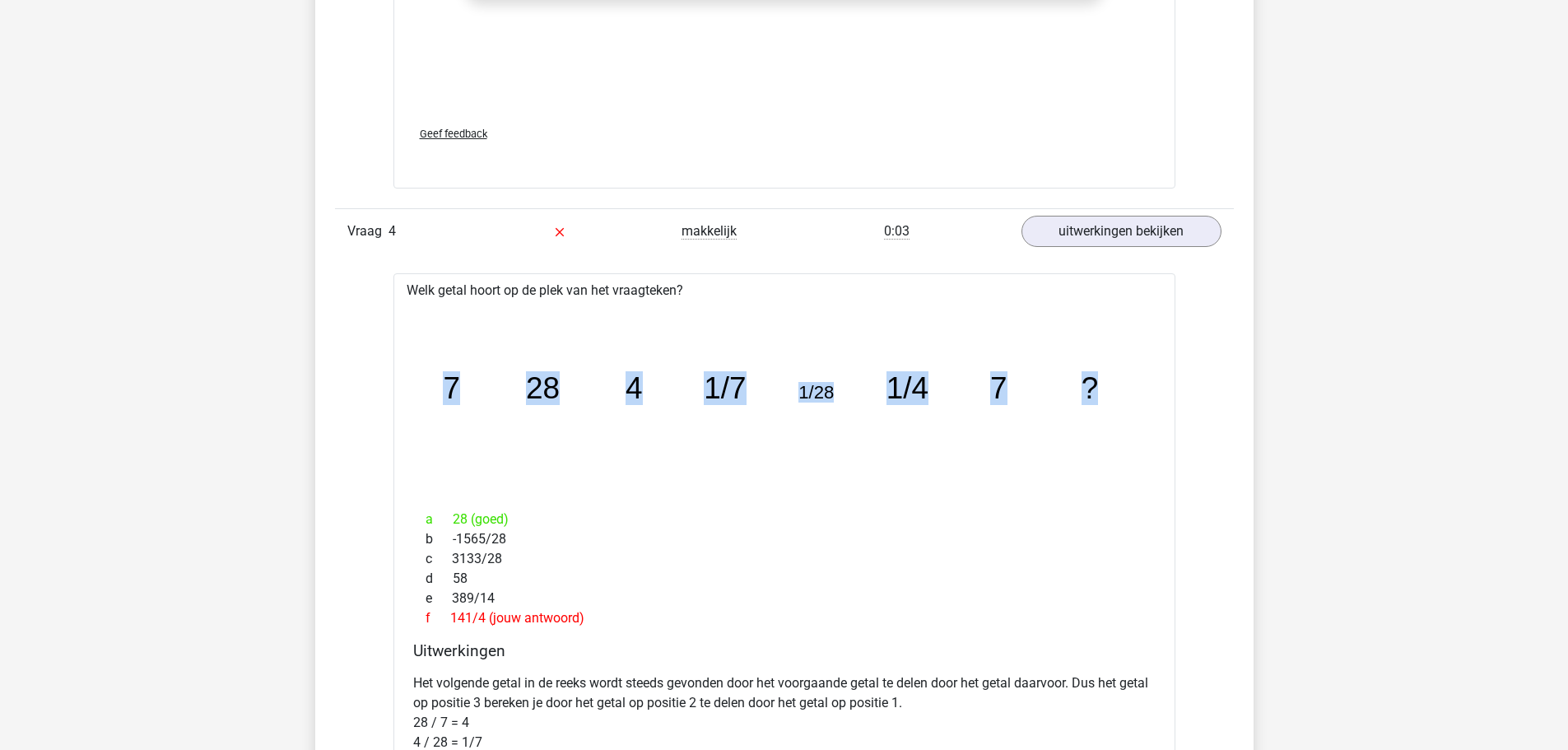
copy g "7 28 4 1/7 1/28 1/4 7 ?"
click at [266, 355] on div "Kies premium [PERSON_NAME] [EMAIL_ADDRESS][DOMAIN_NAME]" at bounding box center [784, 386] width 1568 height 5505
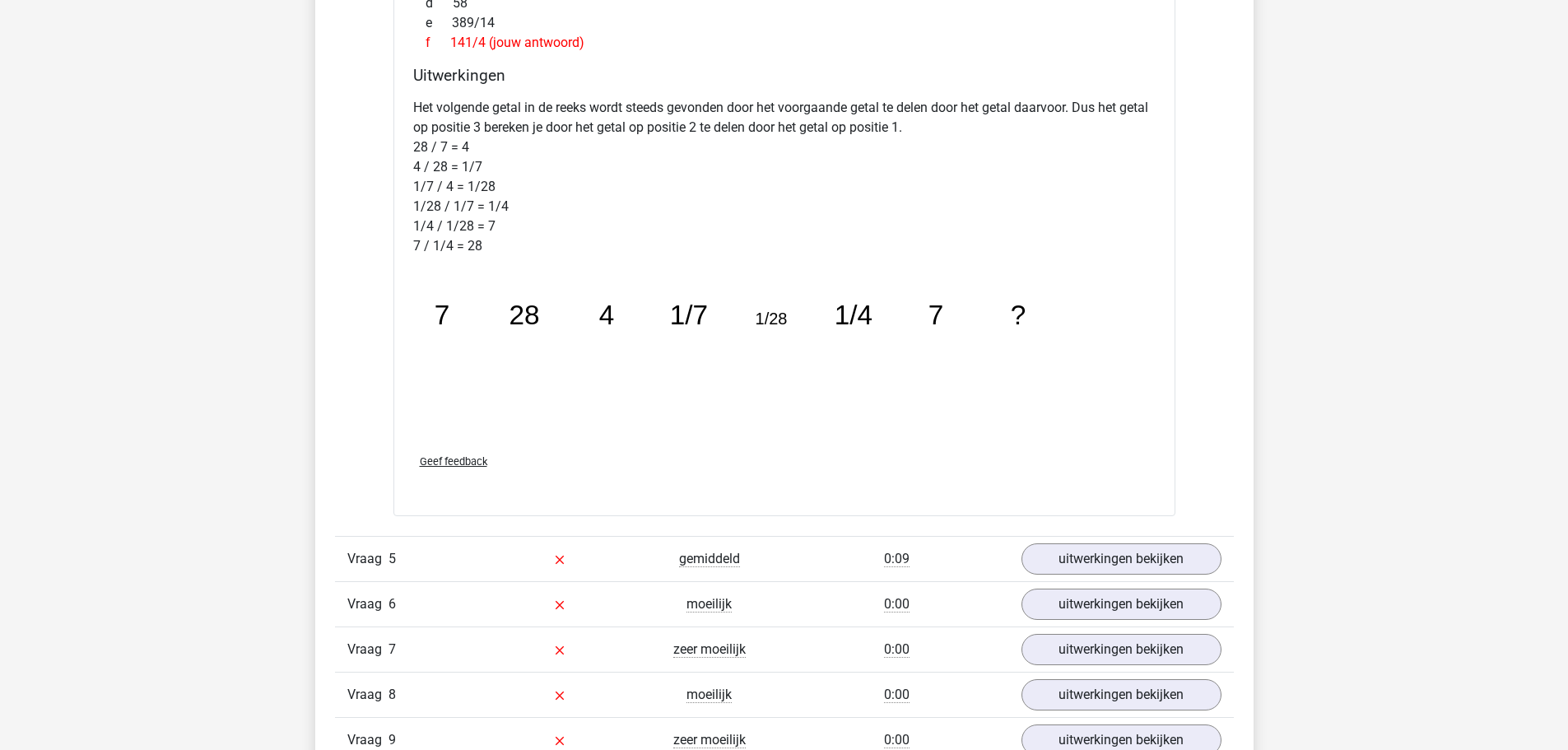
scroll to position [2943, 0]
click at [1082, 554] on link "uitwerkingen bekijken" at bounding box center [1120, 558] width 230 height 36
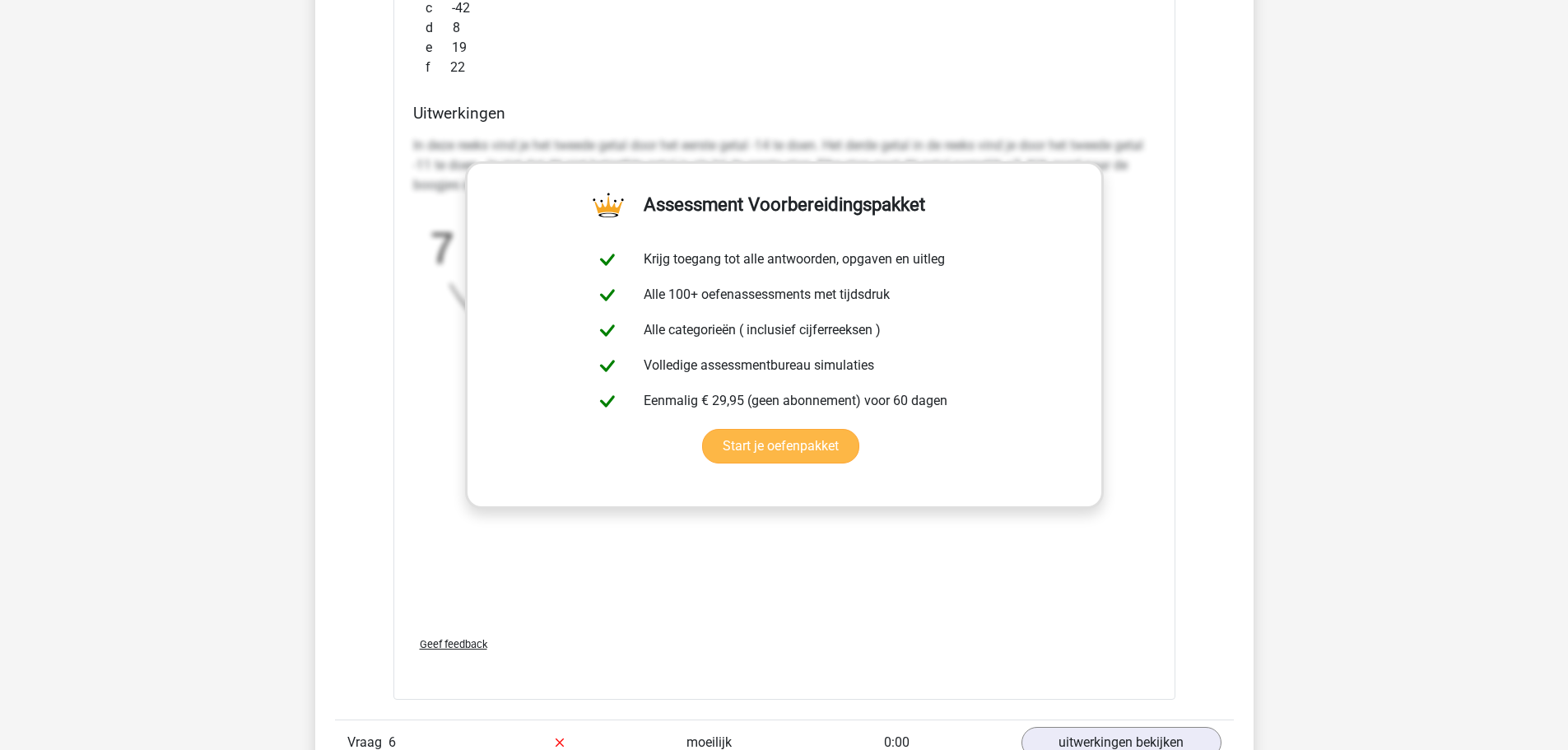
scroll to position [3931, 0]
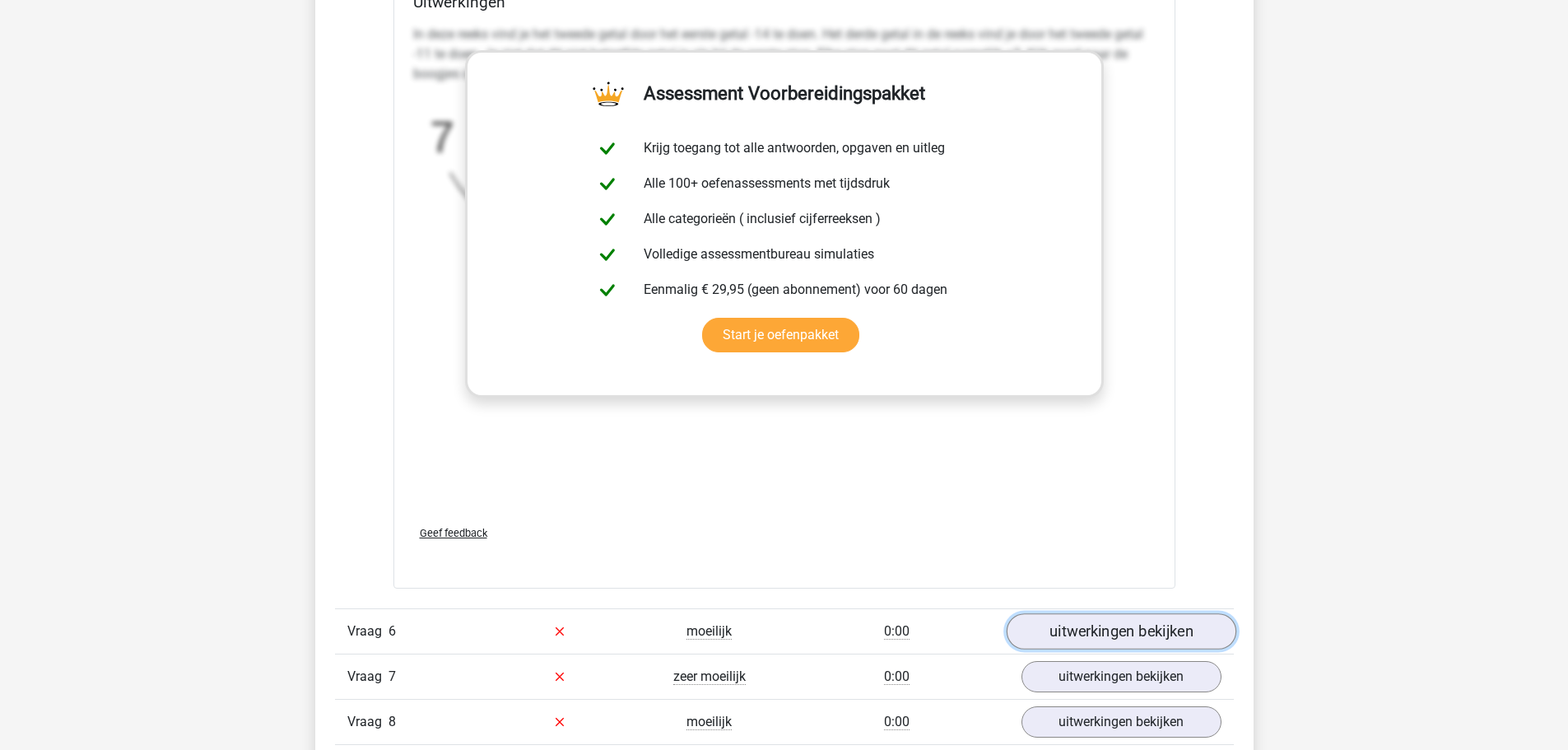
click at [1042, 631] on link "uitwerkingen bekijken" at bounding box center [1120, 631] width 230 height 36
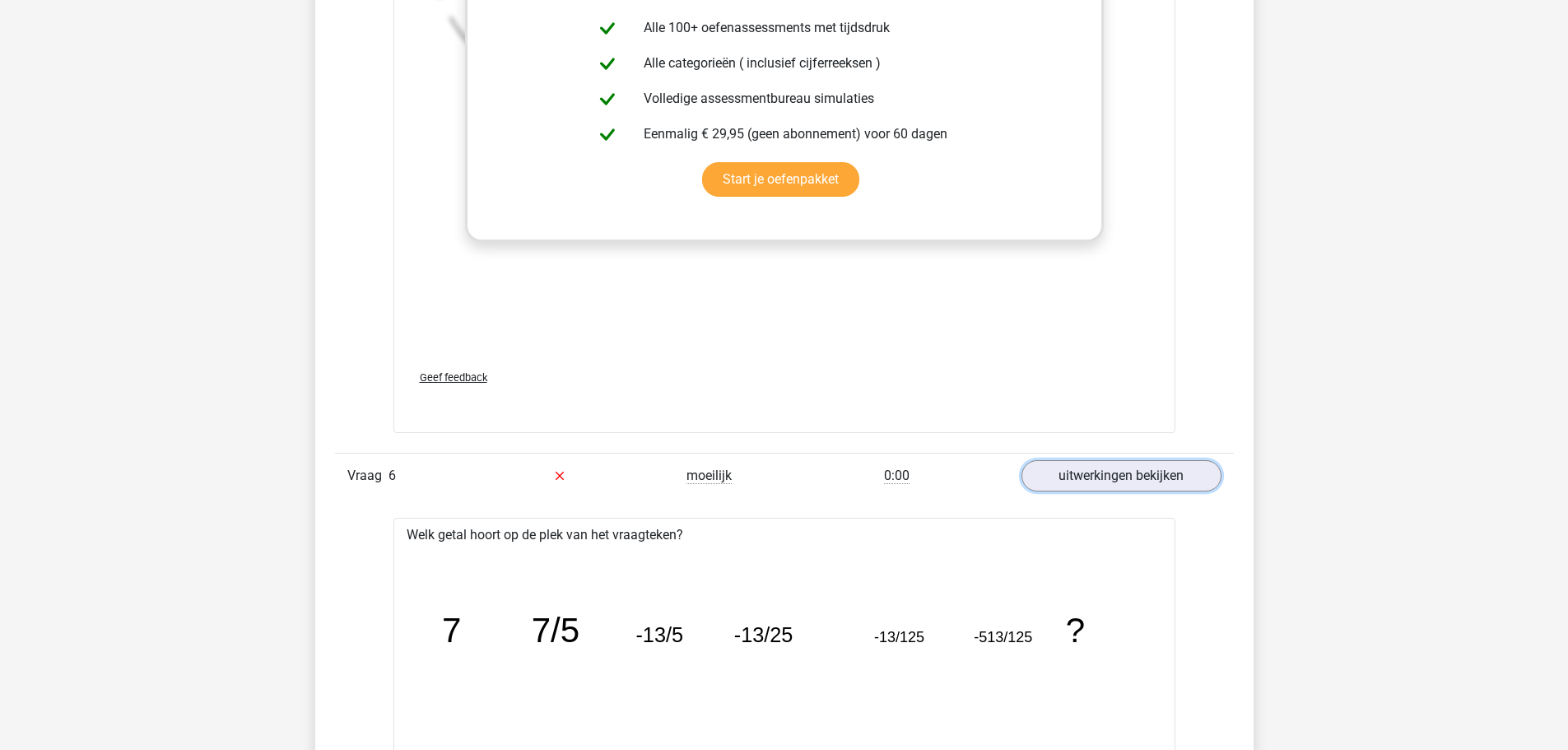
scroll to position [4096, 0]
